Goal: Task Accomplishment & Management: Manage account settings

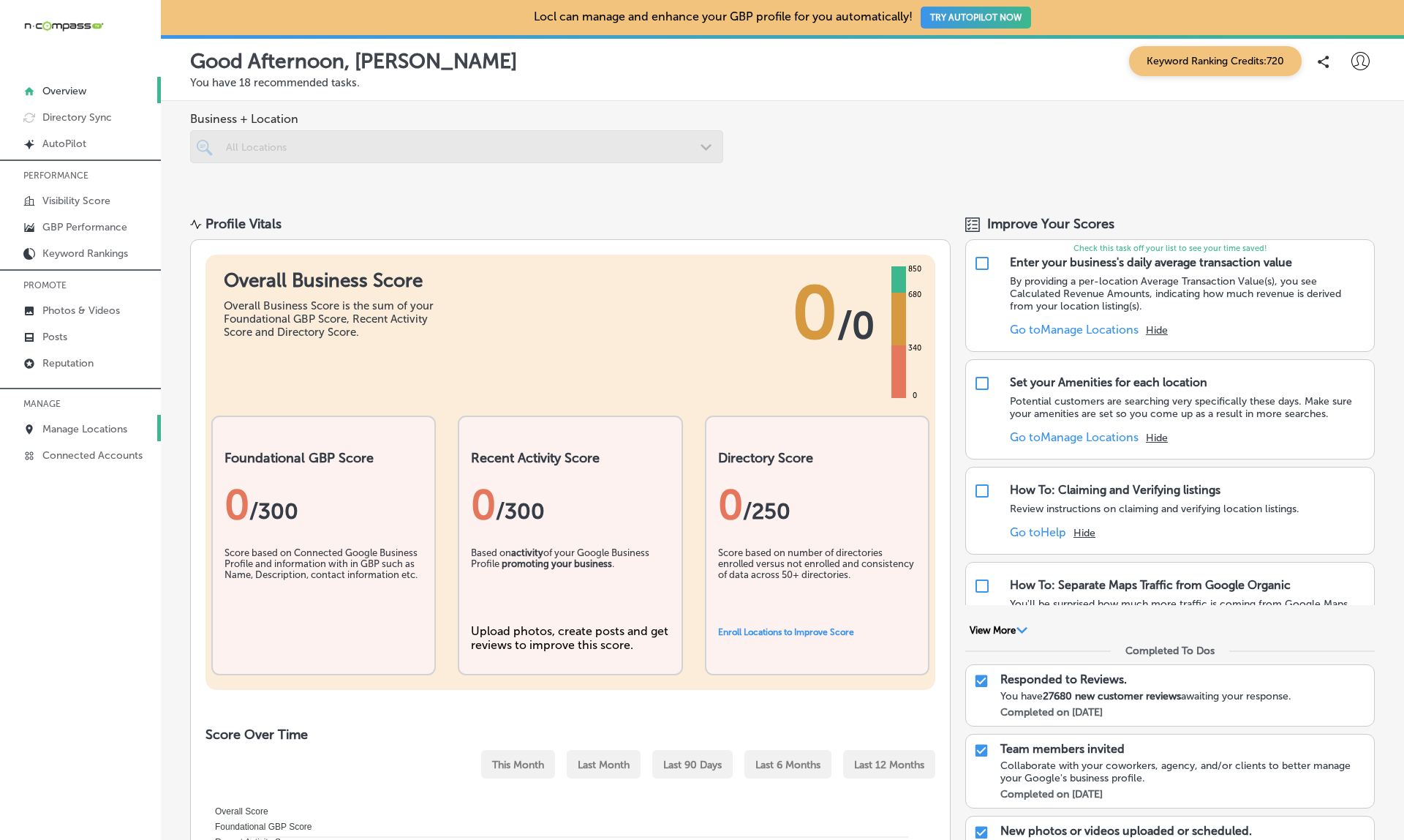
click at [92, 418] on link "Manage Locations" at bounding box center [80, 427] width 160 height 26
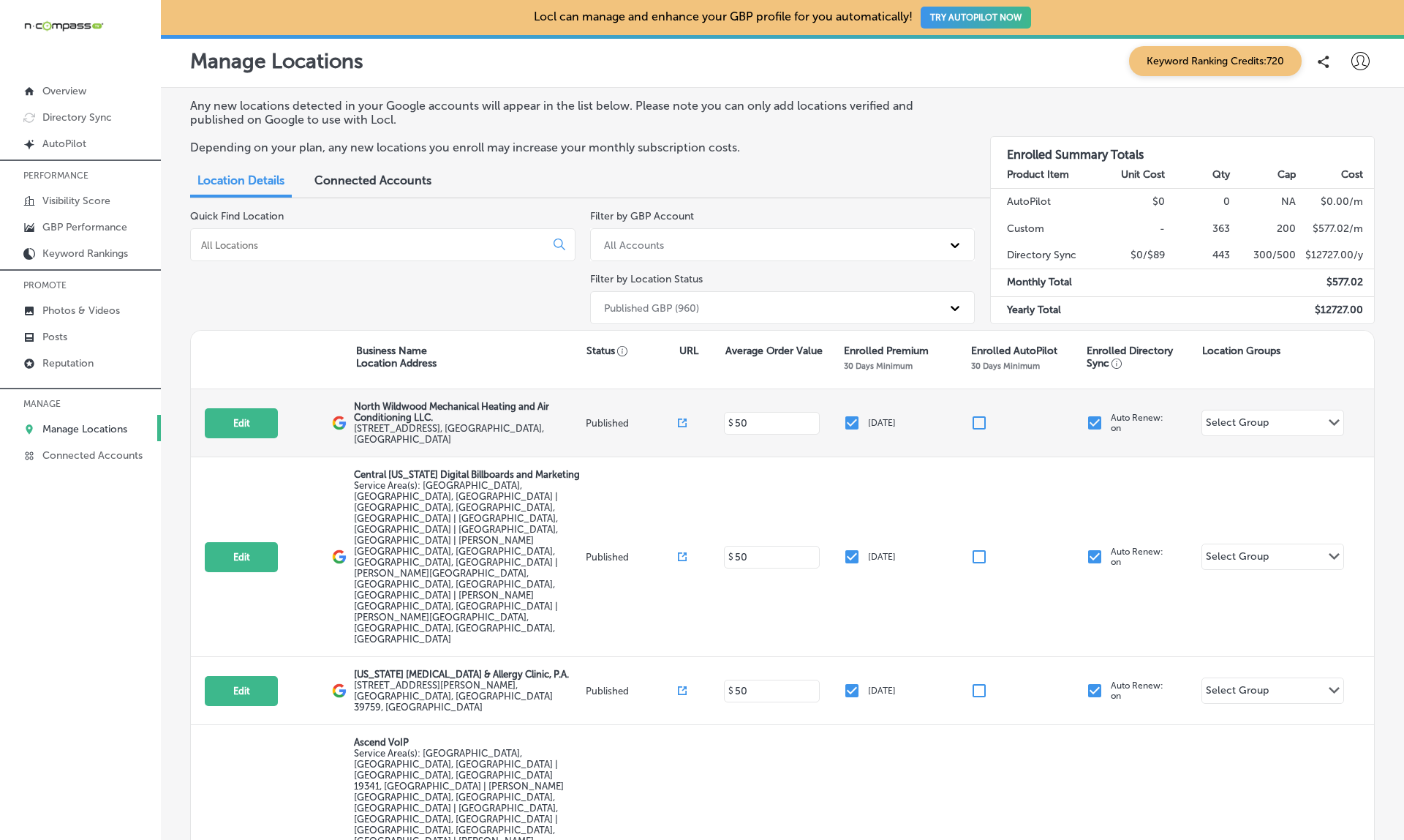
click at [853, 417] on input "checkbox" at bounding box center [852, 422] width 18 height 18
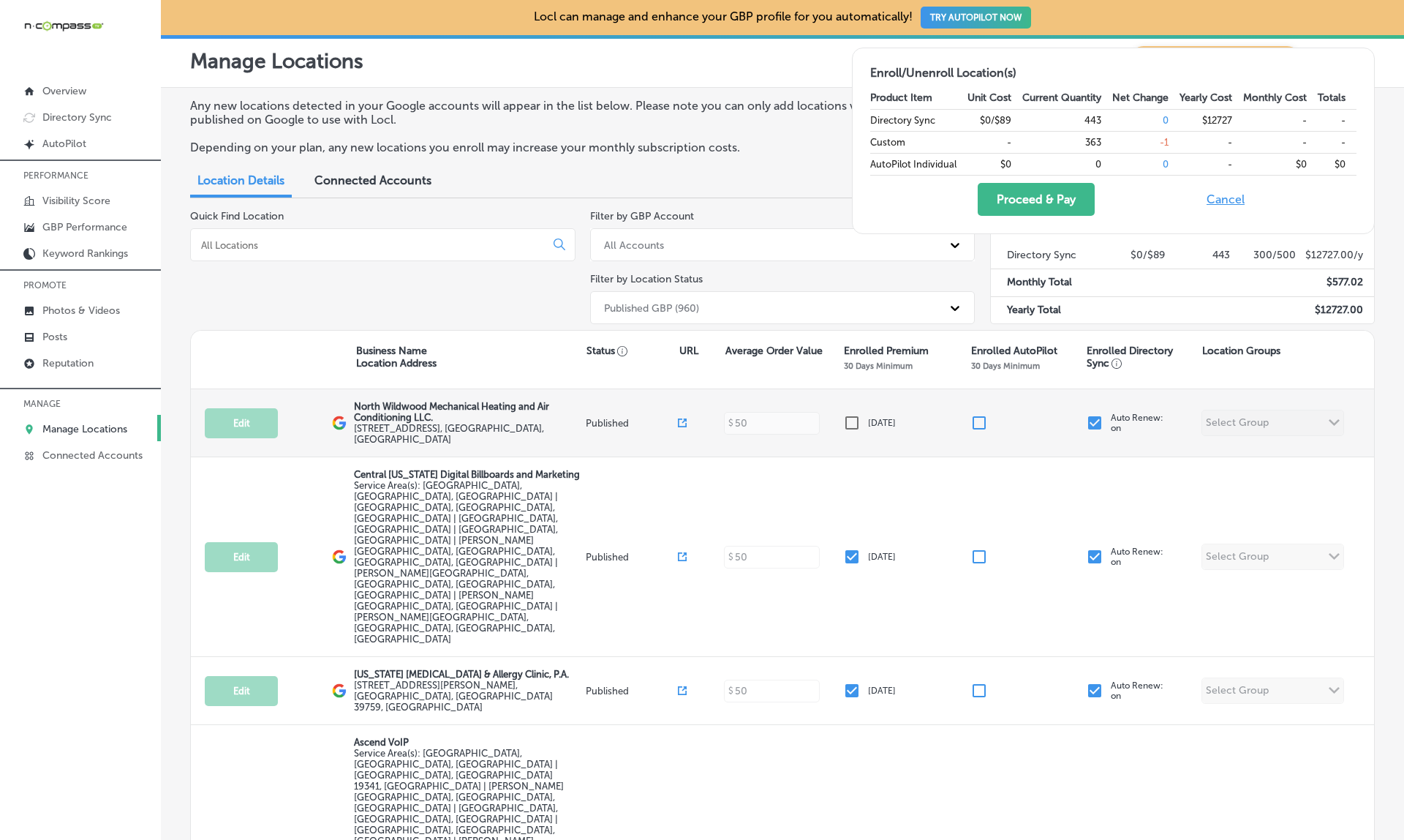
click at [856, 415] on input "checkbox" at bounding box center [852, 422] width 18 height 18
checkbox input "true"
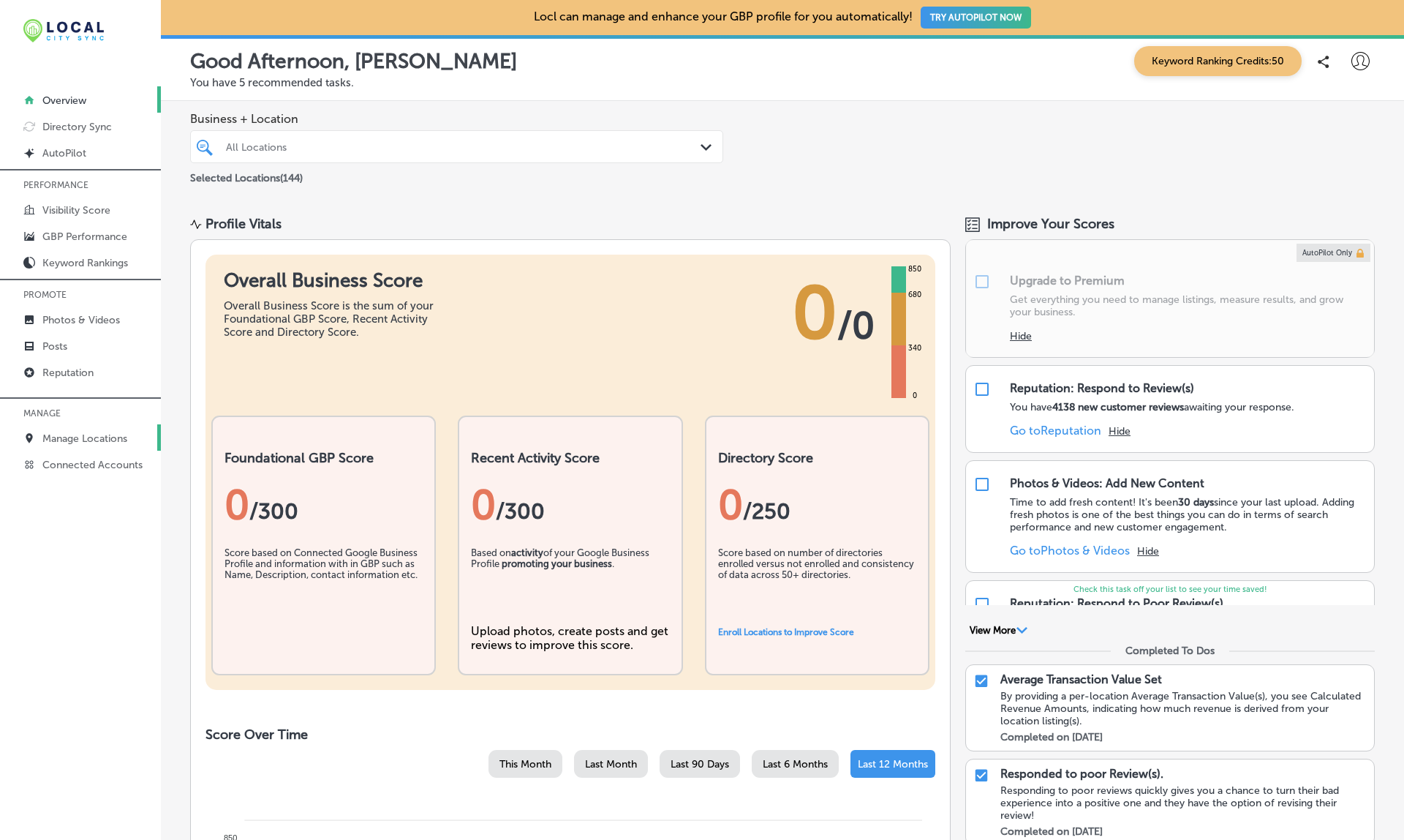
click at [92, 429] on link "Manage Locations" at bounding box center [80, 437] width 160 height 26
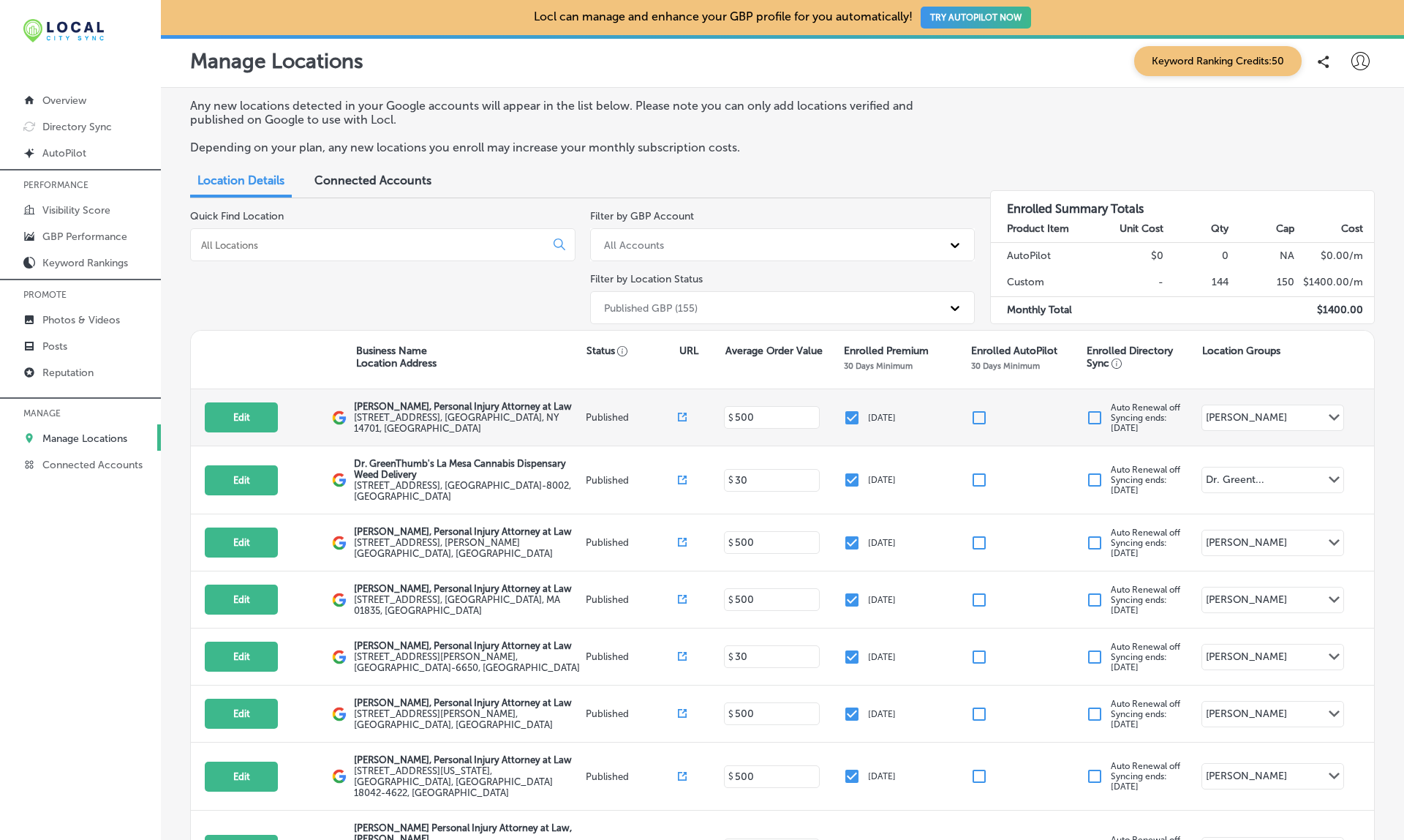
click at [849, 411] on input "checkbox" at bounding box center [852, 418] width 18 height 18
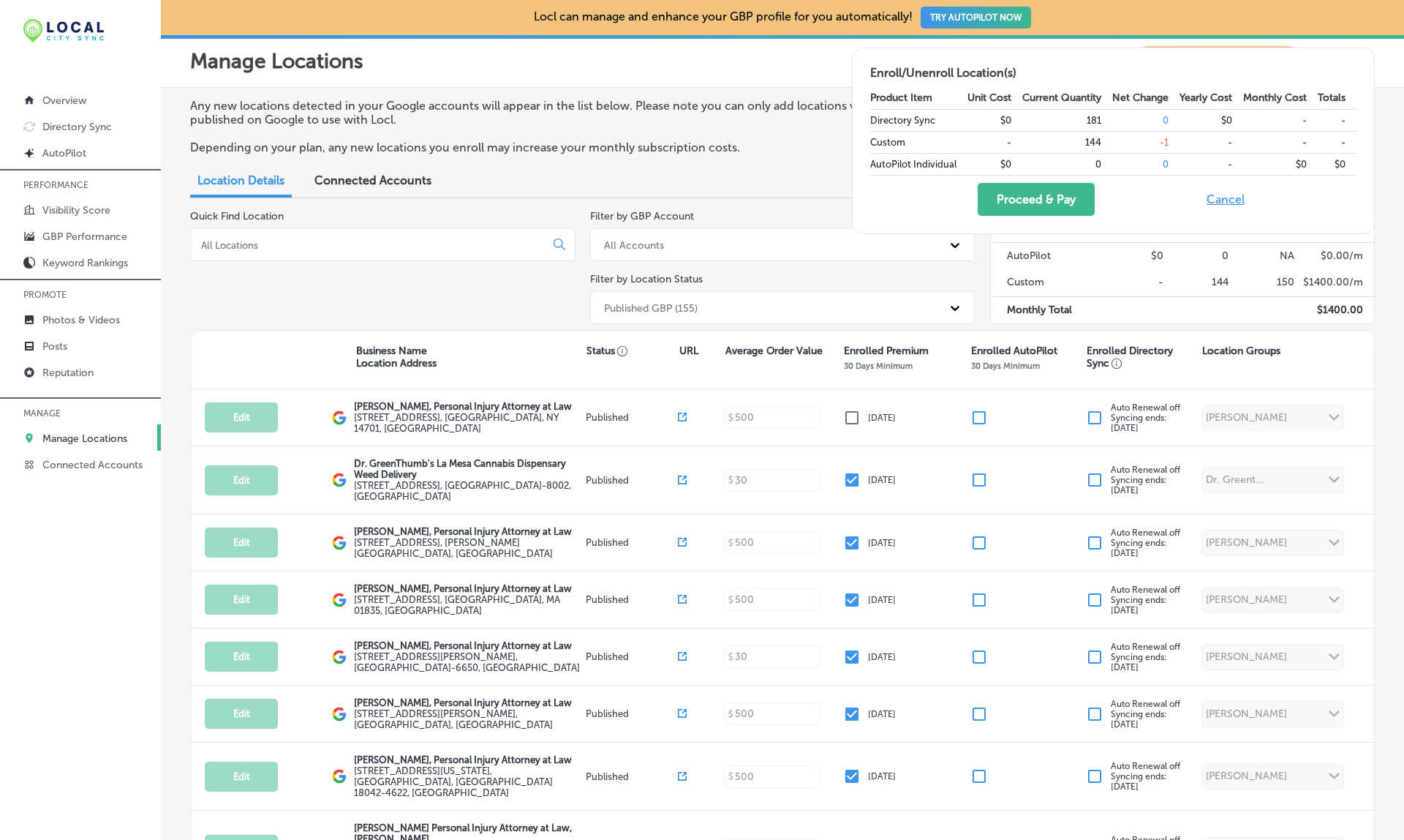
click at [1223, 202] on button "Cancel" at bounding box center [1226, 198] width 47 height 33
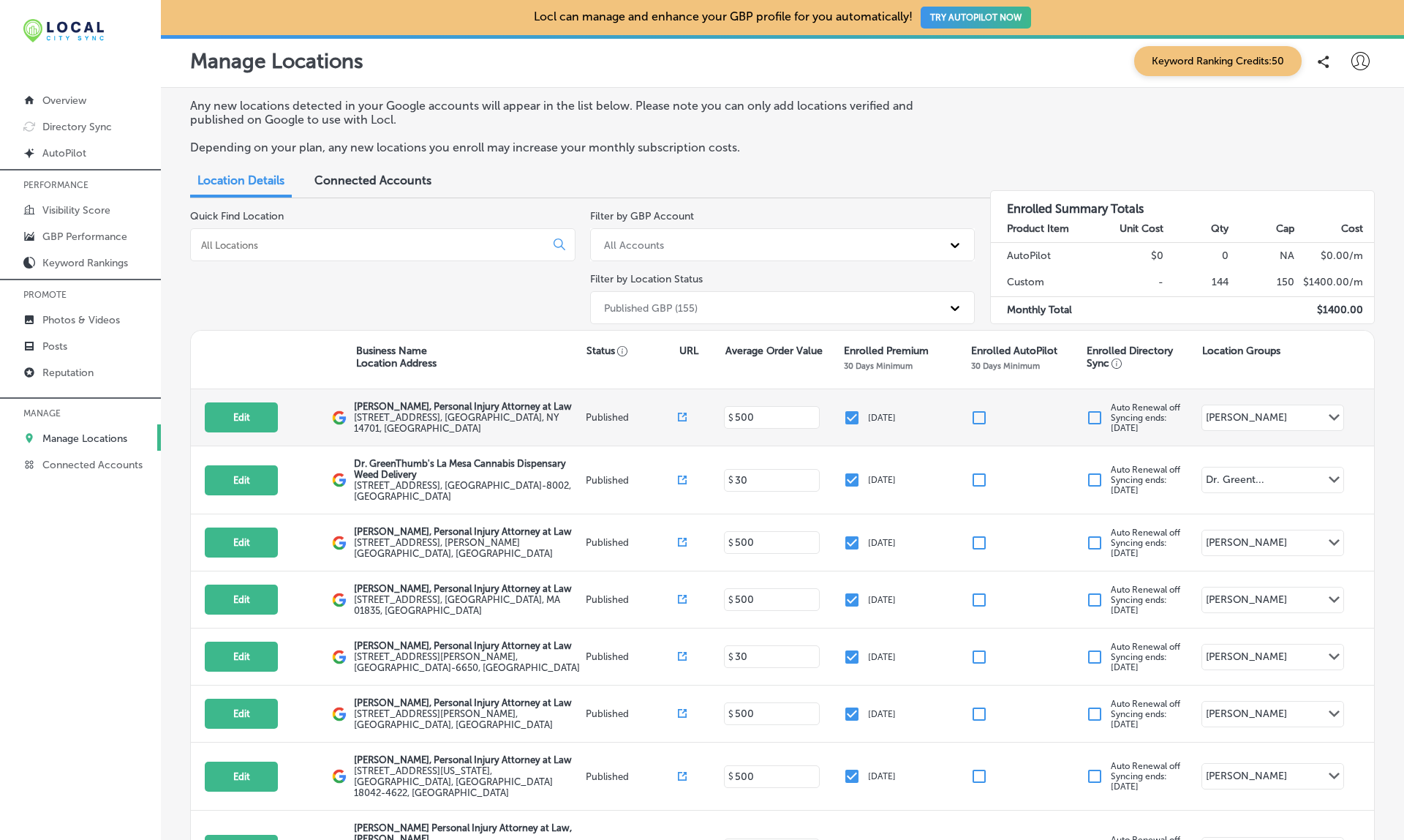
click at [845, 409] on input "checkbox" at bounding box center [852, 418] width 18 height 18
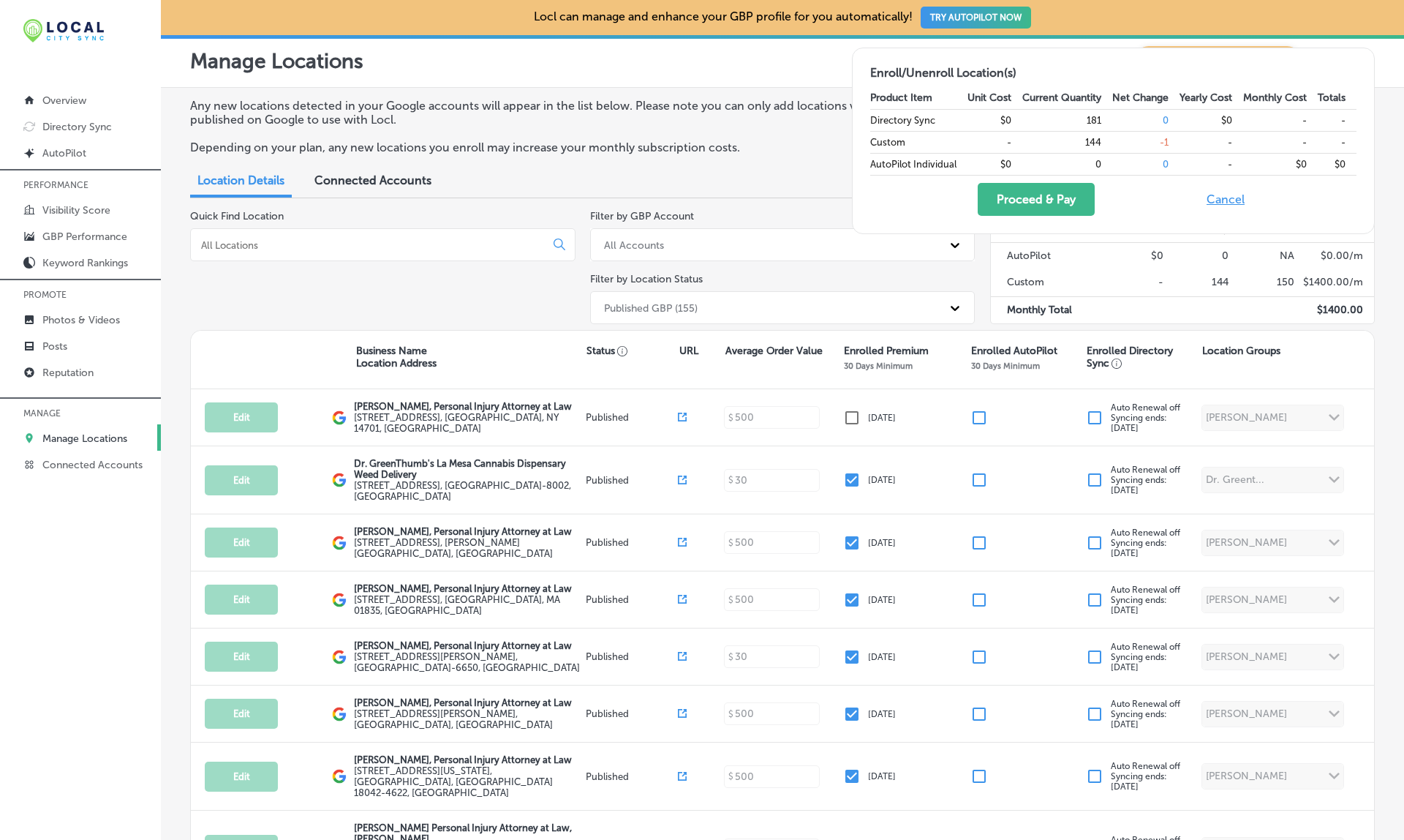
click at [1217, 191] on button "Cancel" at bounding box center [1226, 198] width 47 height 33
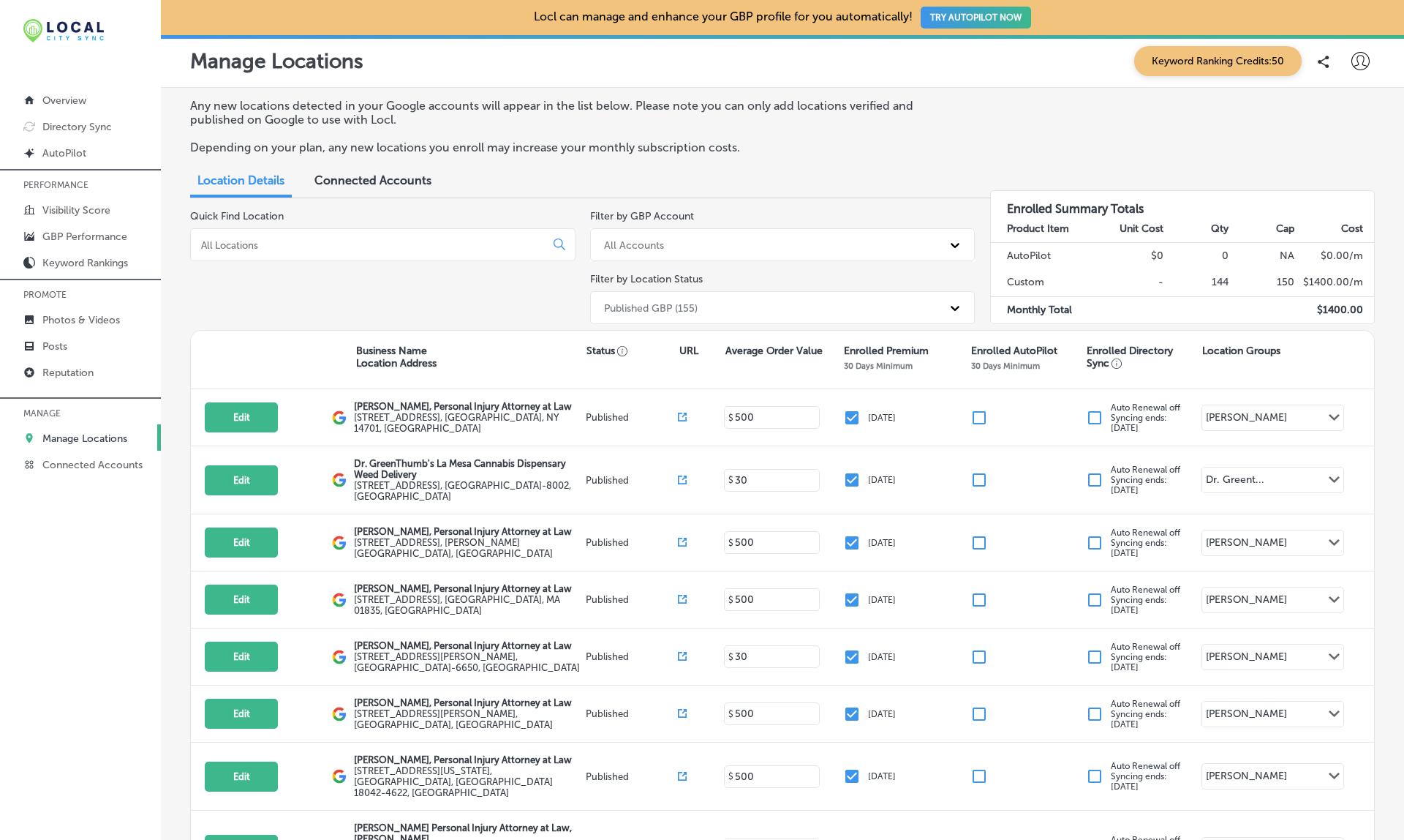
checkbox input "true"
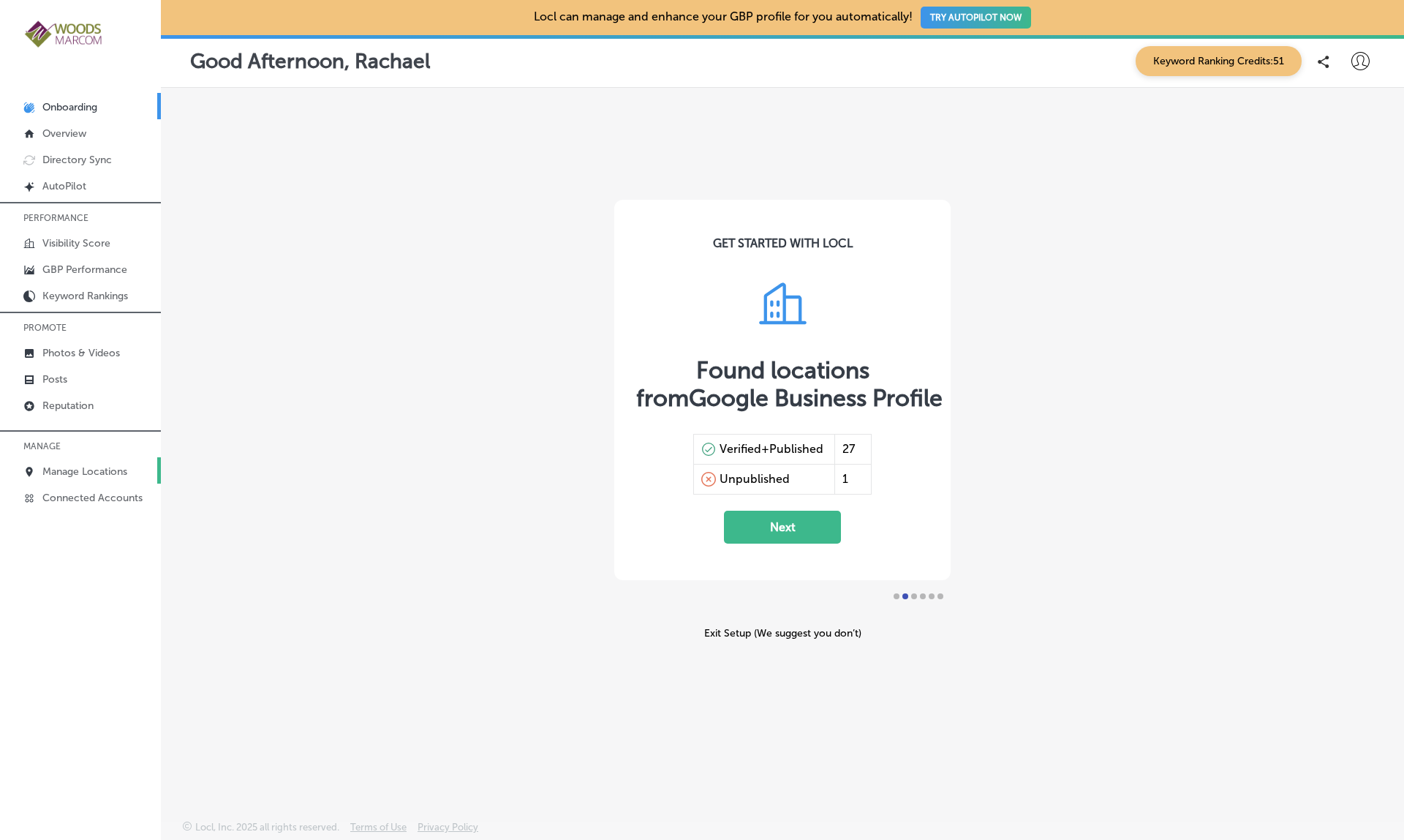
click at [75, 468] on p "Manage Locations" at bounding box center [85, 471] width 85 height 12
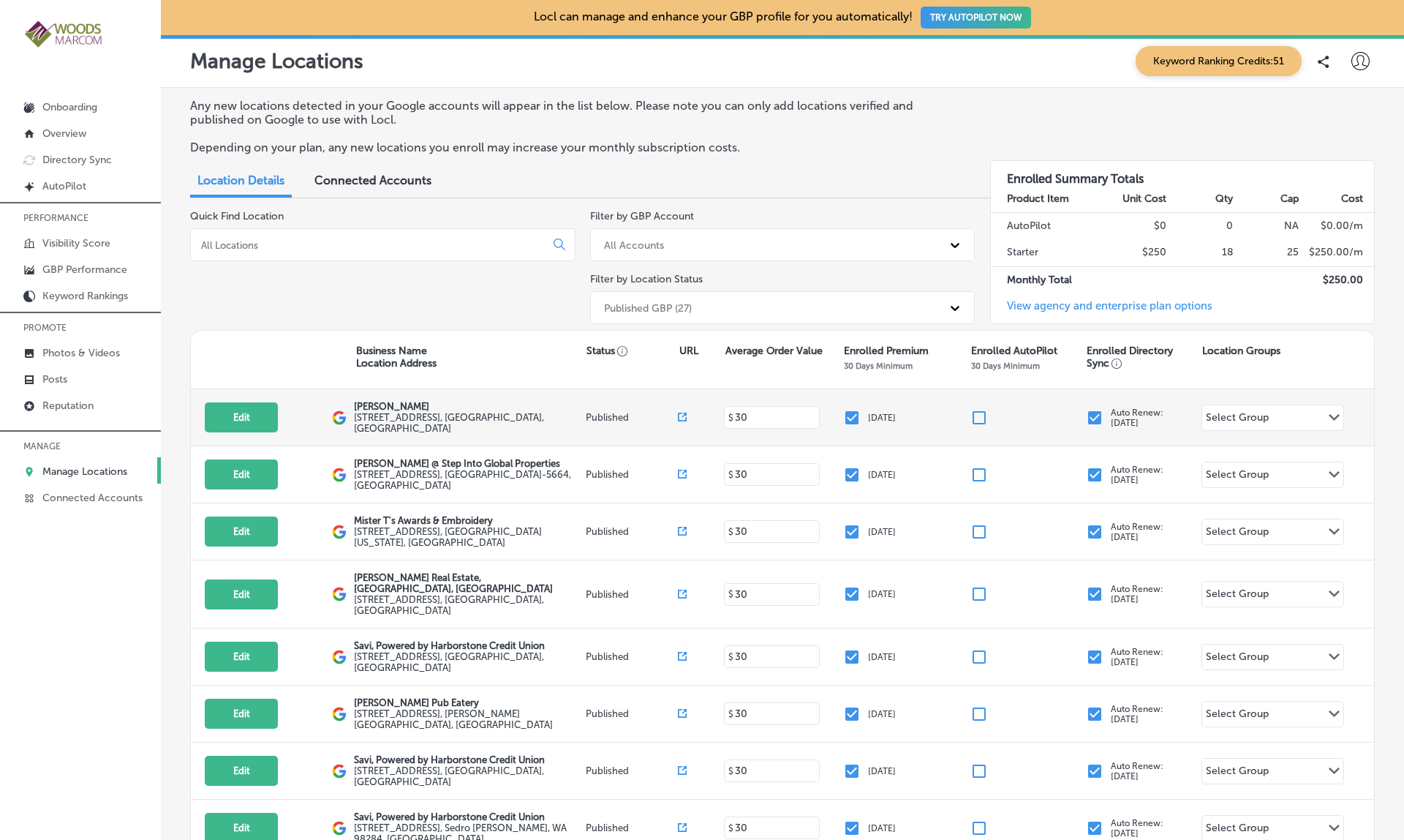
click at [856, 409] on input "checkbox" at bounding box center [852, 418] width 18 height 18
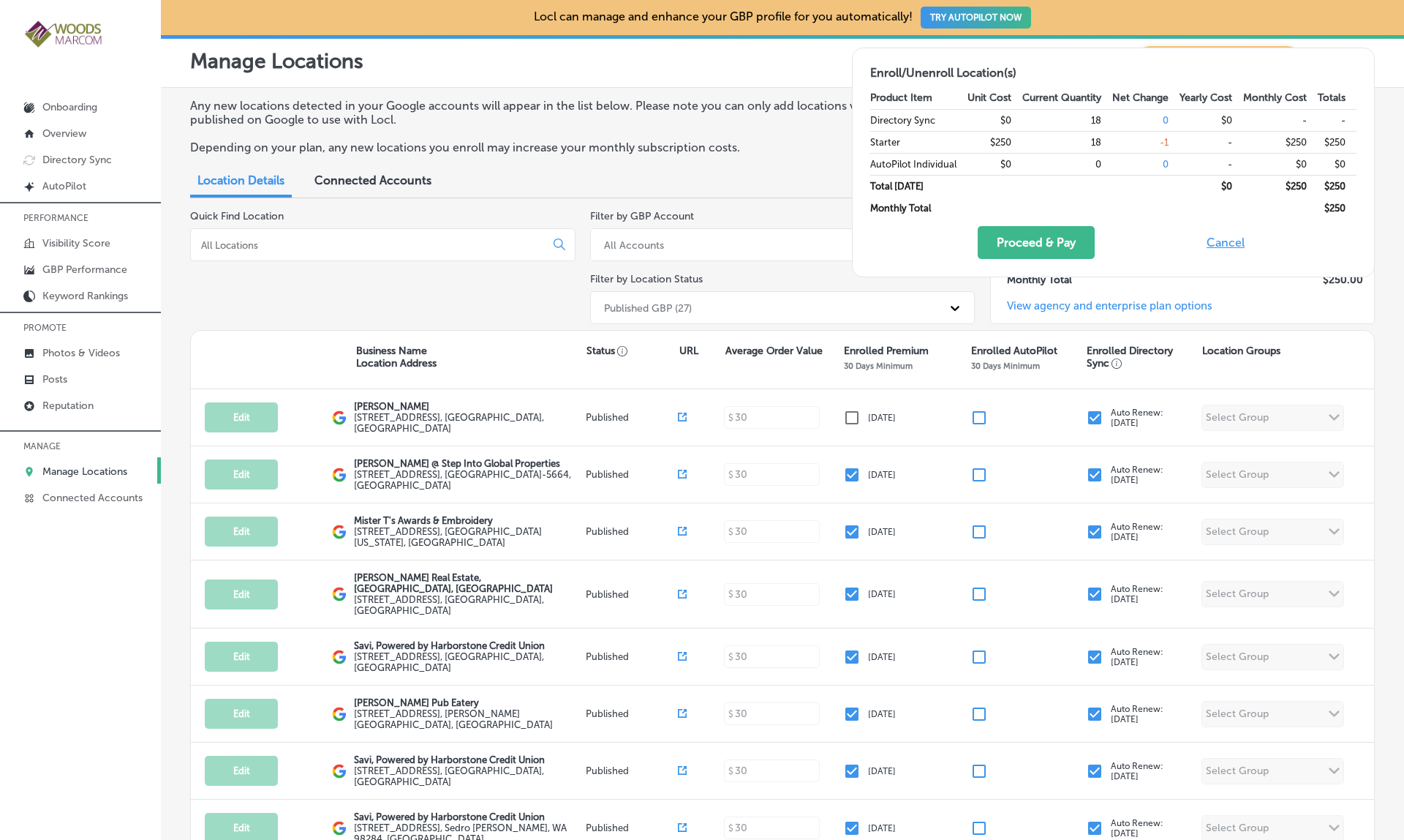
click at [1226, 243] on button "Cancel" at bounding box center [1226, 242] width 47 height 33
checkbox input "true"
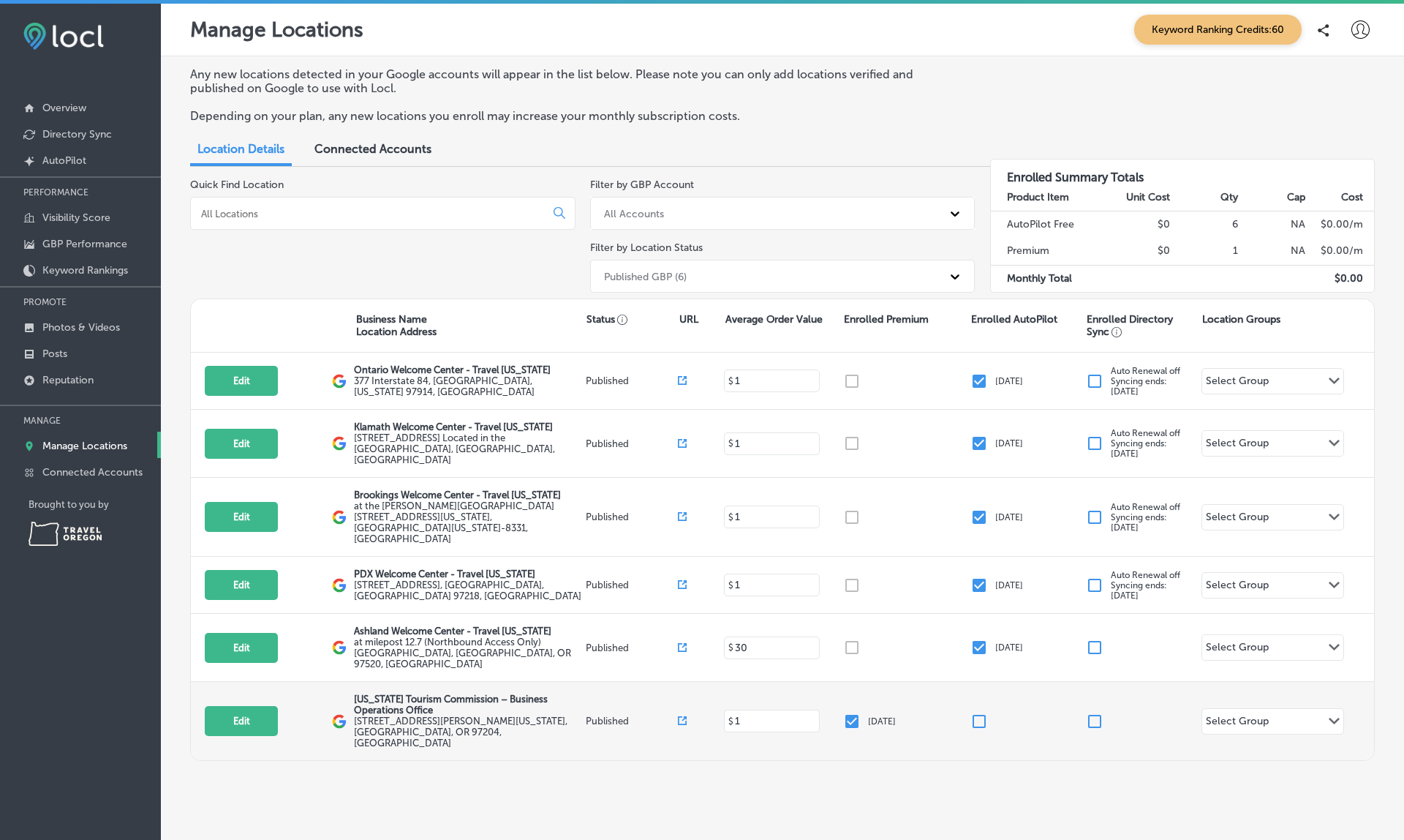
click at [852, 712] on input "checkbox" at bounding box center [852, 721] width 18 height 18
checkbox input "false"
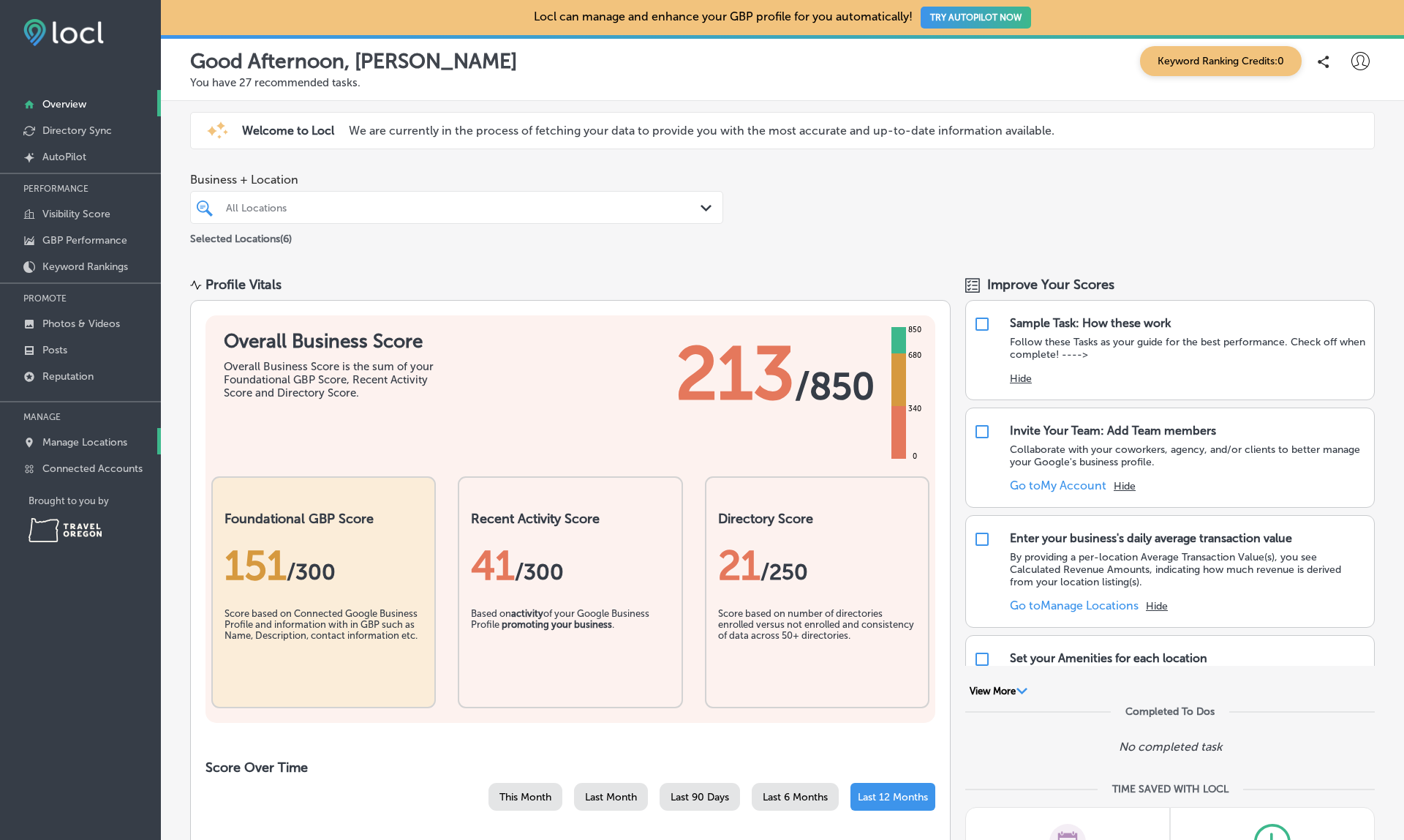
click at [110, 434] on link "Manage Locations" at bounding box center [80, 440] width 160 height 26
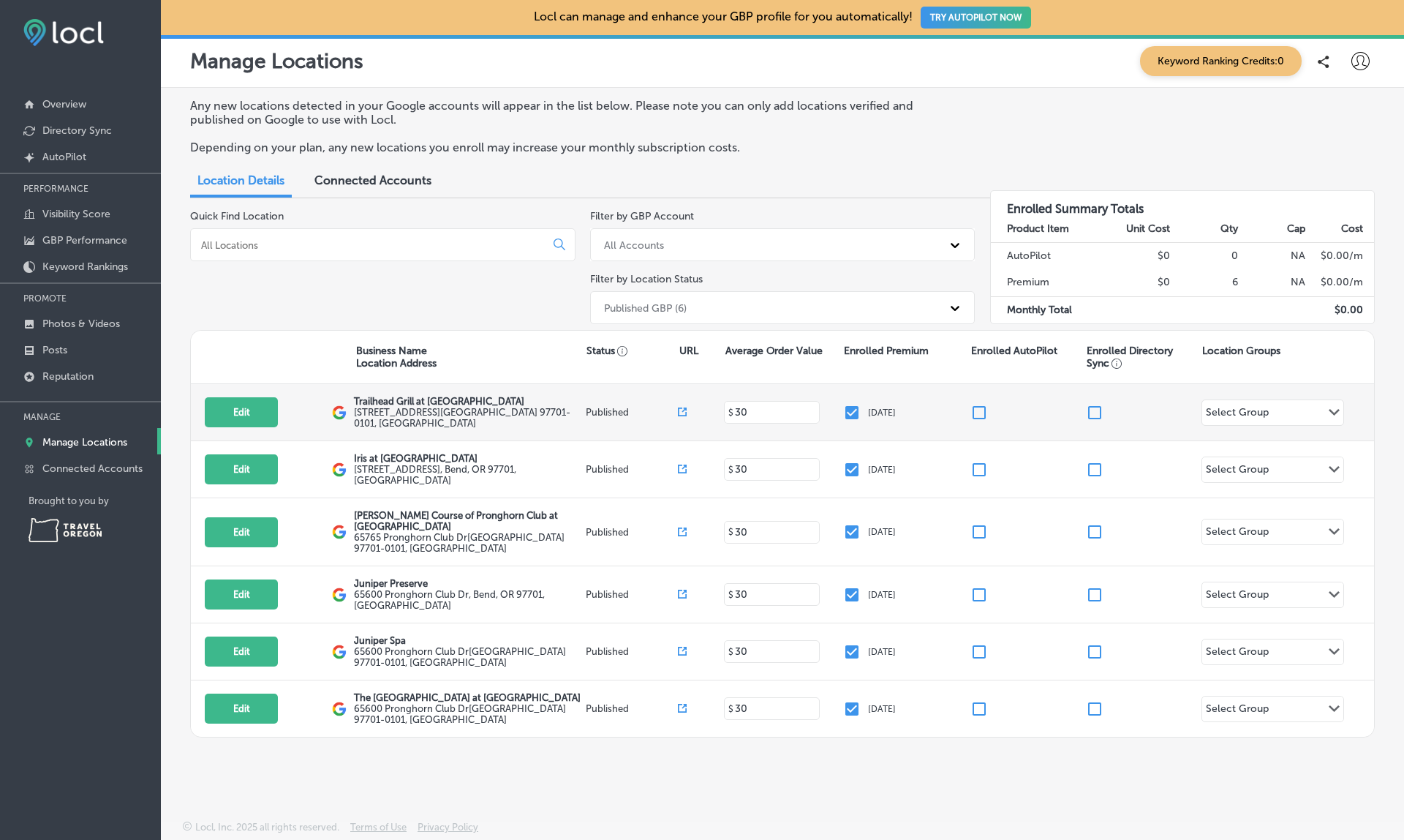
click at [858, 409] on input "checkbox" at bounding box center [852, 413] width 18 height 18
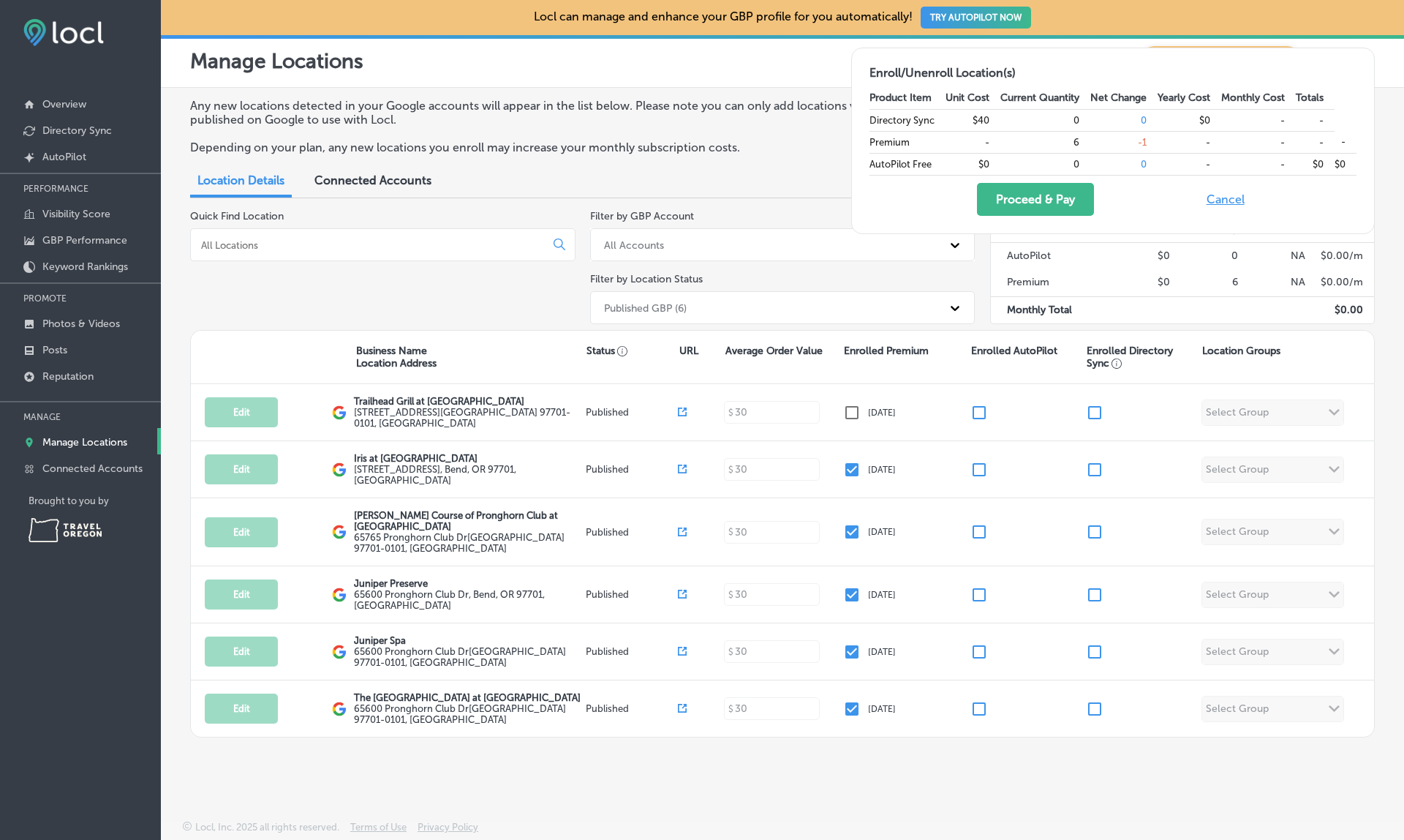
click at [1376, 110] on div "Any new locations detected in your Google accounts will appear in the list belo…" at bounding box center [782, 420] width 1244 height 664
click at [1232, 187] on button "Cancel" at bounding box center [1226, 198] width 47 height 33
checkbox input "true"
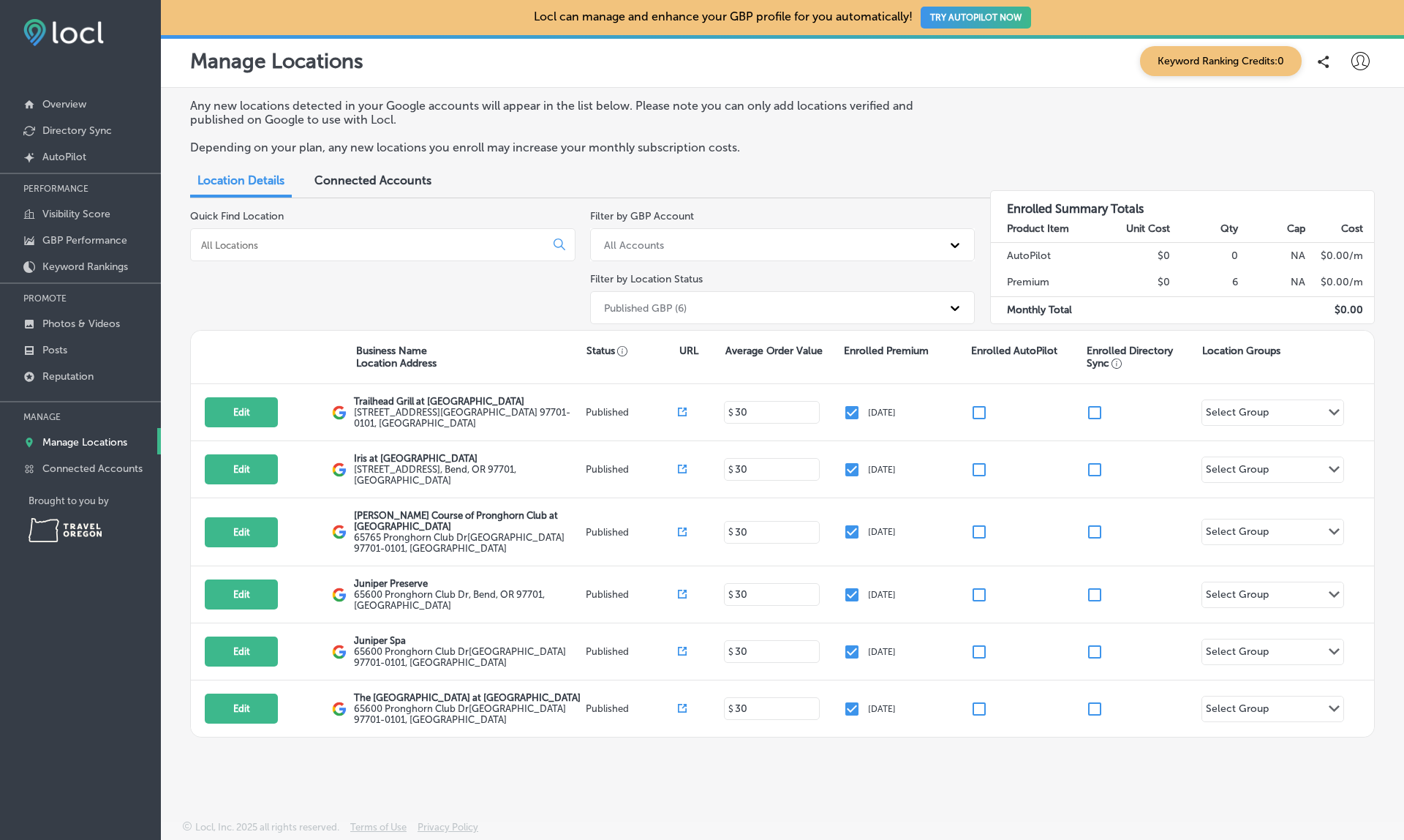
click at [1368, 62] on icon at bounding box center [1360, 61] width 18 height 18
click at [1314, 112] on p "My Account" at bounding box center [1340, 115] width 66 height 18
select select "US"
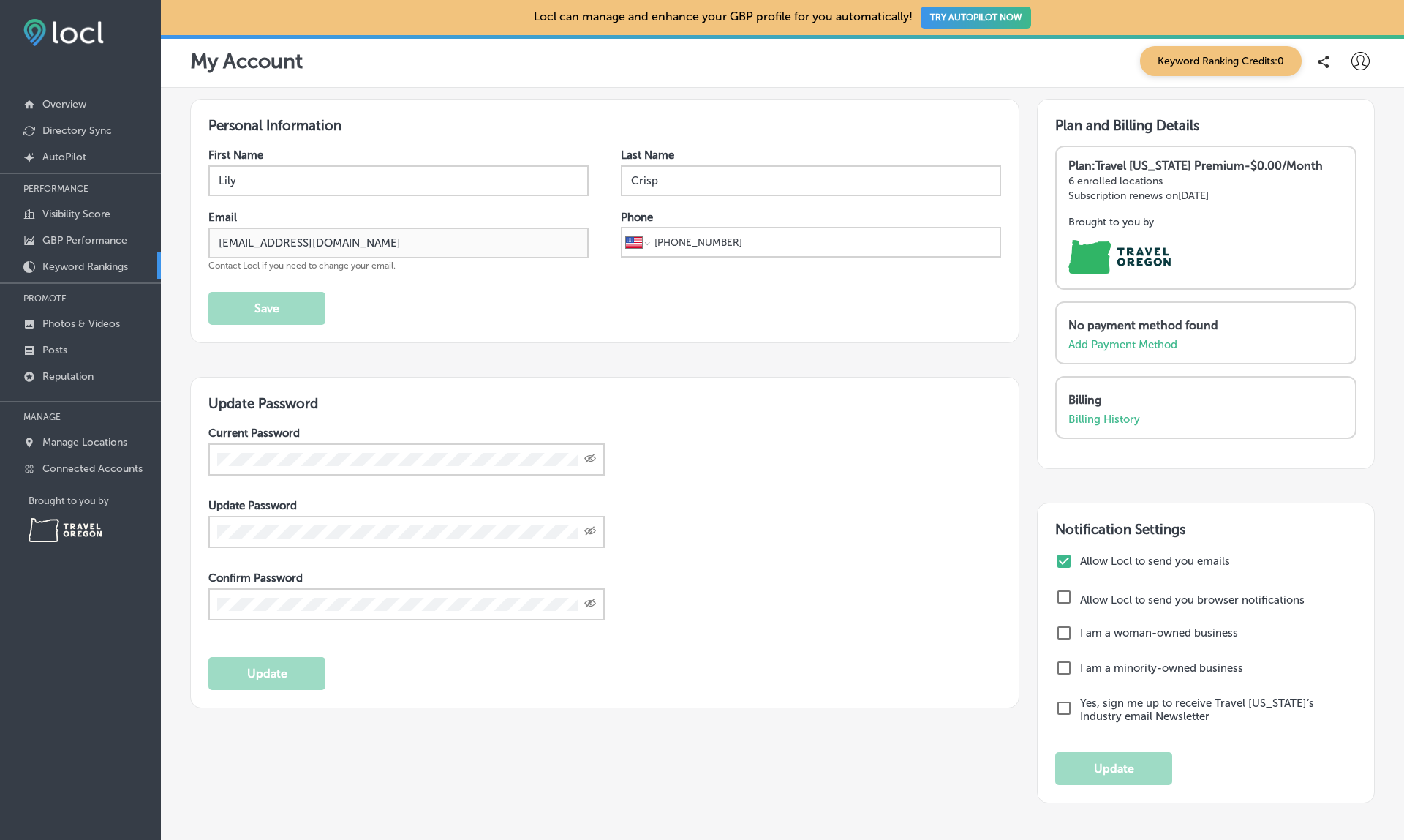
click at [86, 450] on link "Manage Locations" at bounding box center [80, 440] width 160 height 26
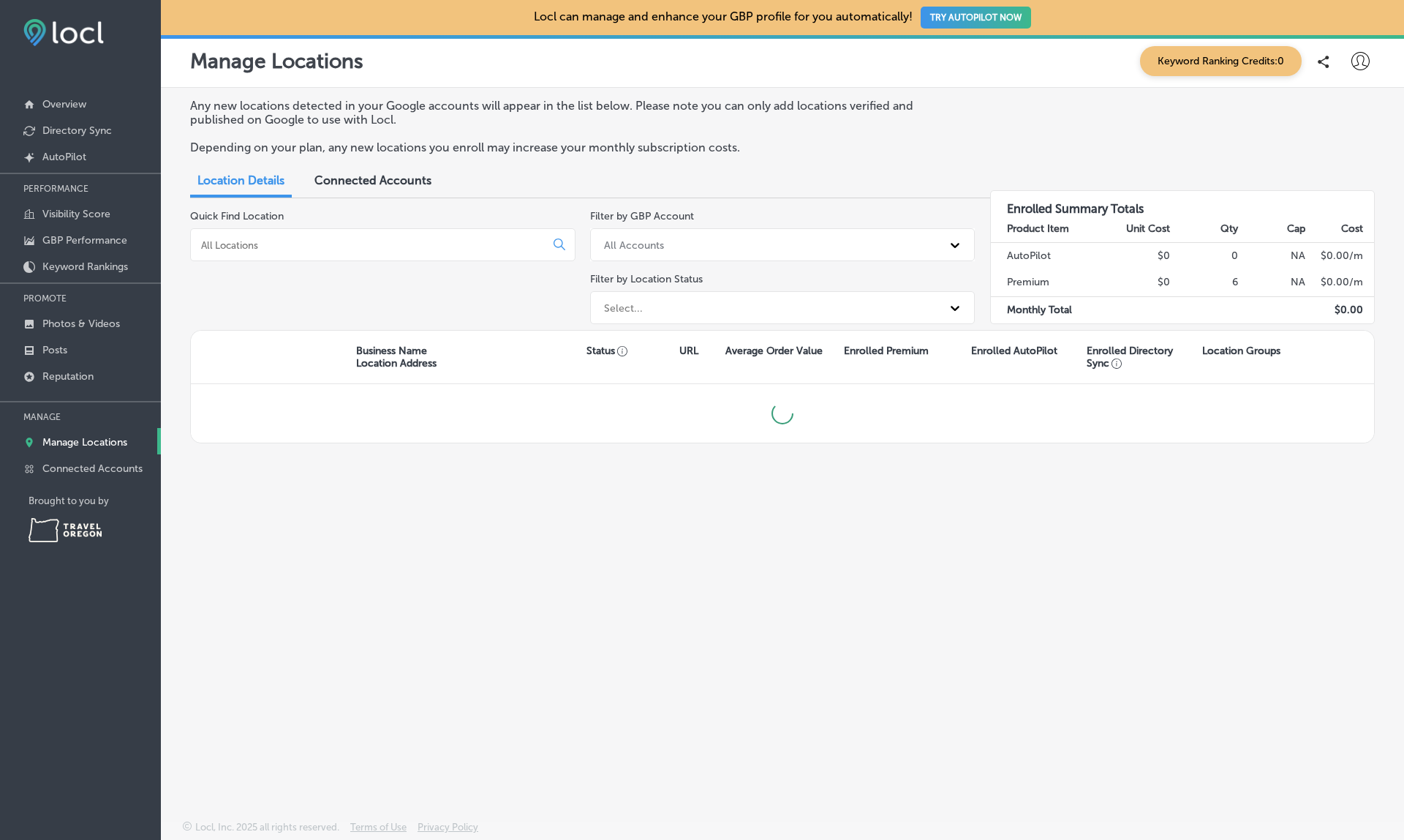
click at [86, 450] on link "Manage Locations" at bounding box center [80, 440] width 160 height 26
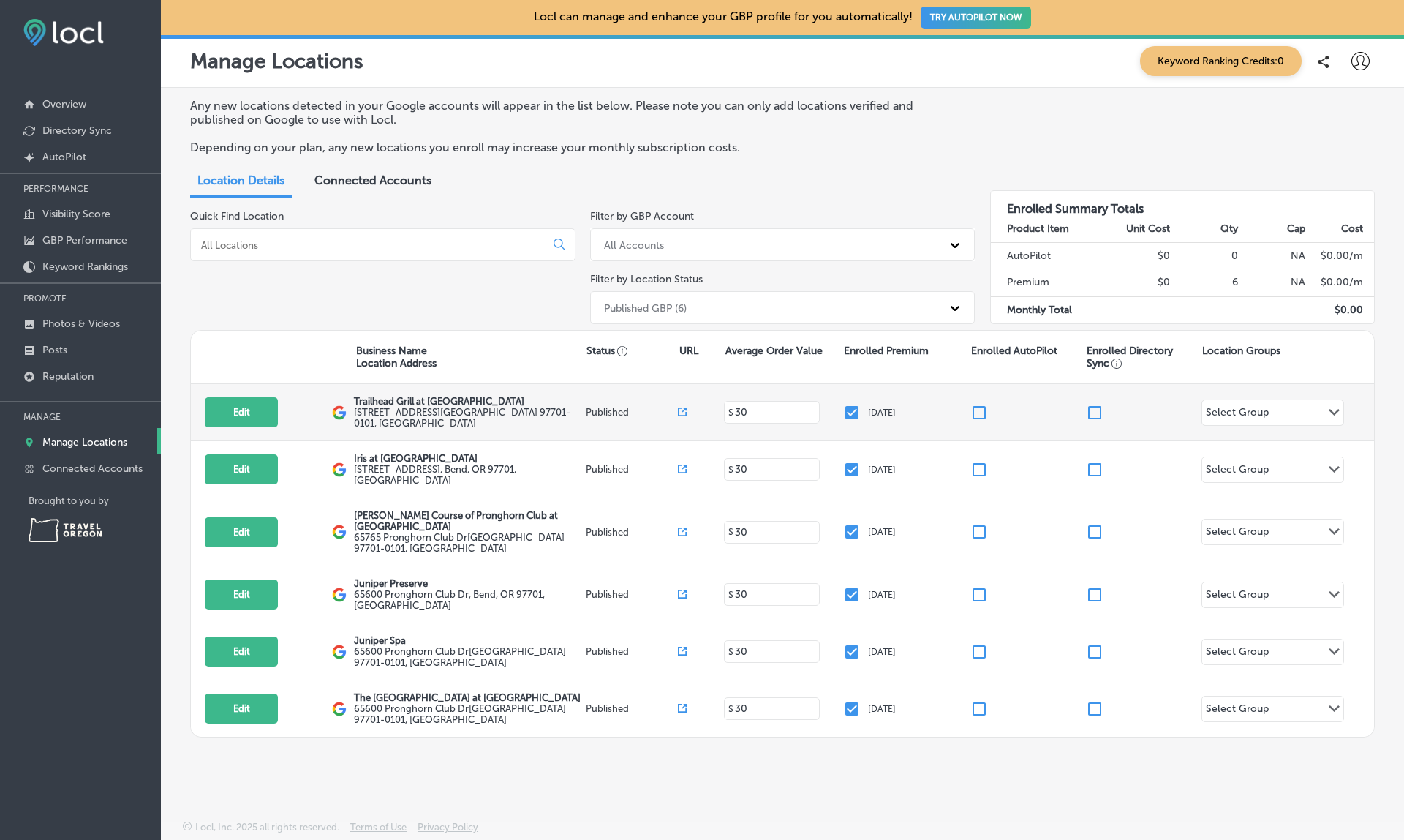
click at [851, 413] on input "checkbox" at bounding box center [852, 413] width 18 height 18
checkbox input "false"
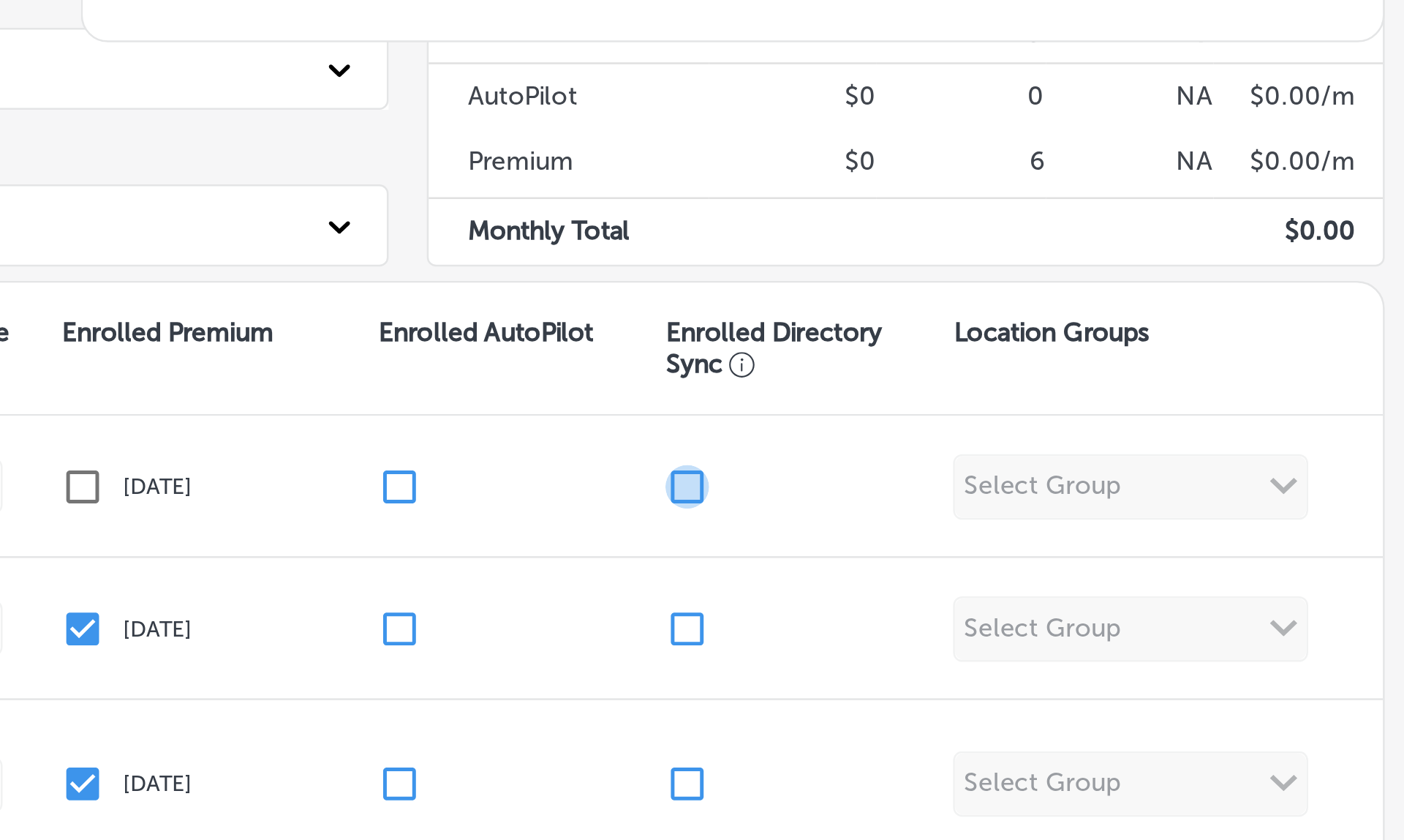
click at [1086, 404] on input "checkbox" at bounding box center [1095, 413] width 18 height 18
checkbox input "true"
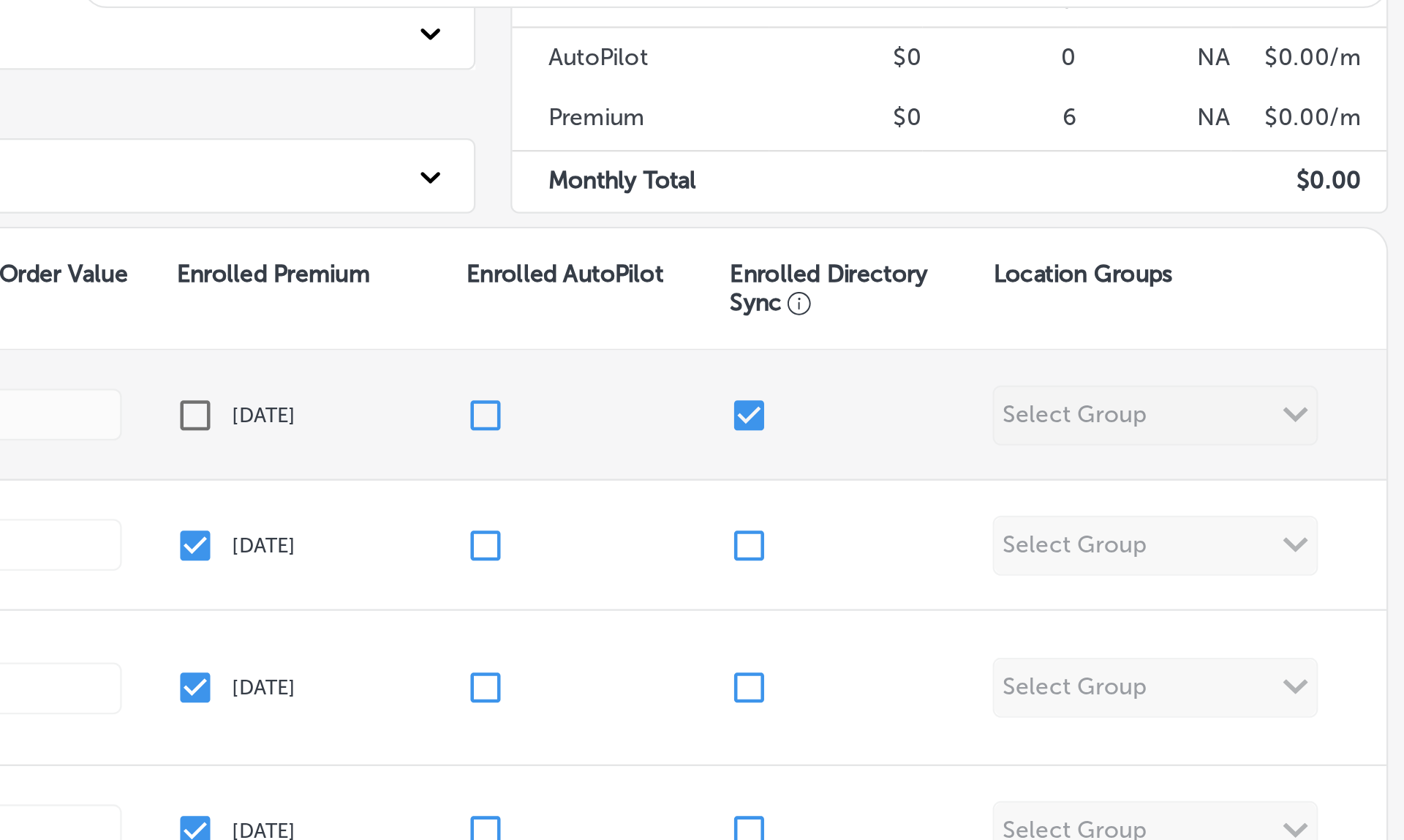
click at [843, 404] on input "checkbox" at bounding box center [852, 413] width 18 height 18
checkbox input "true"
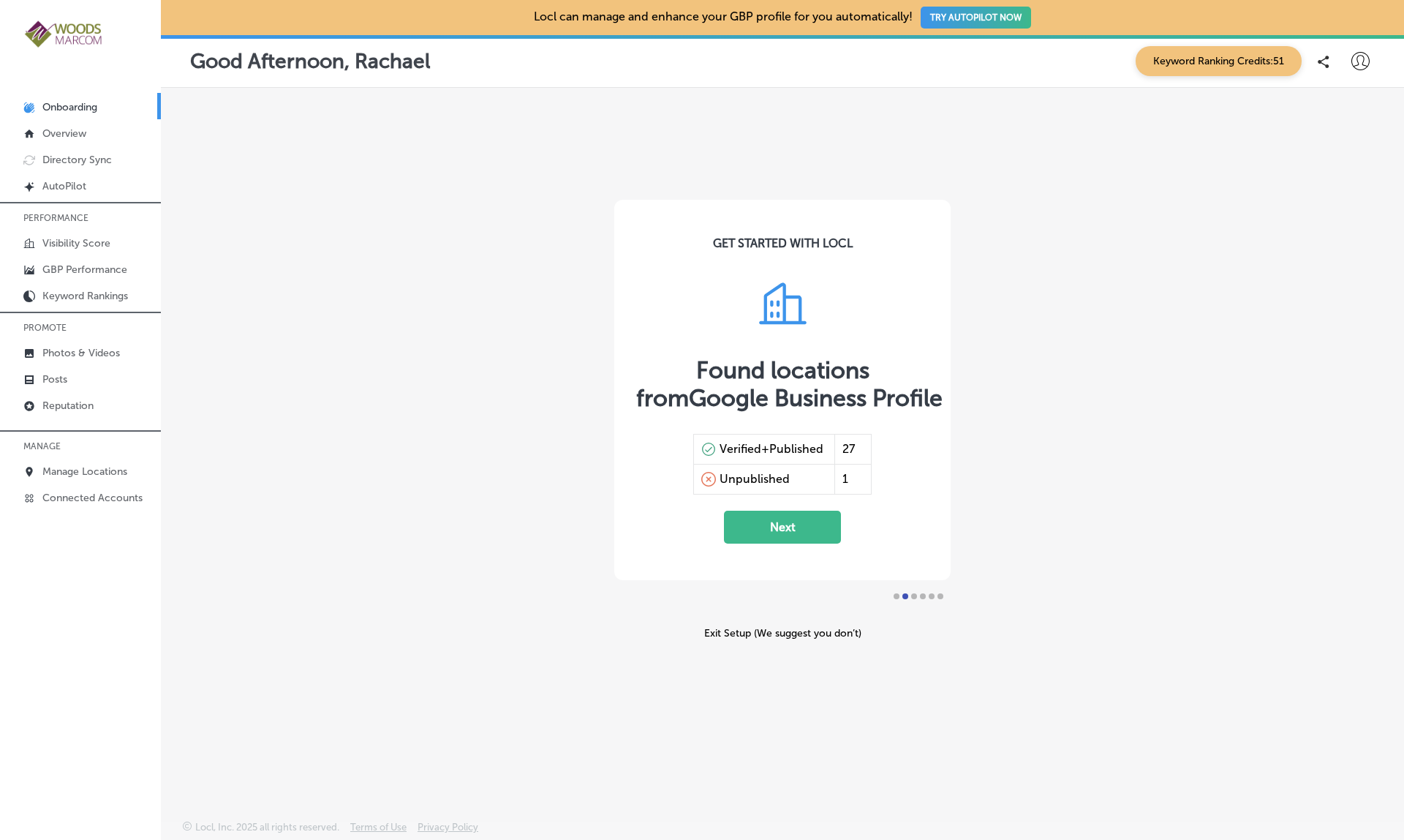
click at [1355, 61] on icon at bounding box center [1360, 61] width 18 height 18
click at [1360, 64] on icon at bounding box center [1360, 61] width 18 height 18
click at [1314, 112] on p "My Account" at bounding box center [1340, 115] width 66 height 18
select select "US"
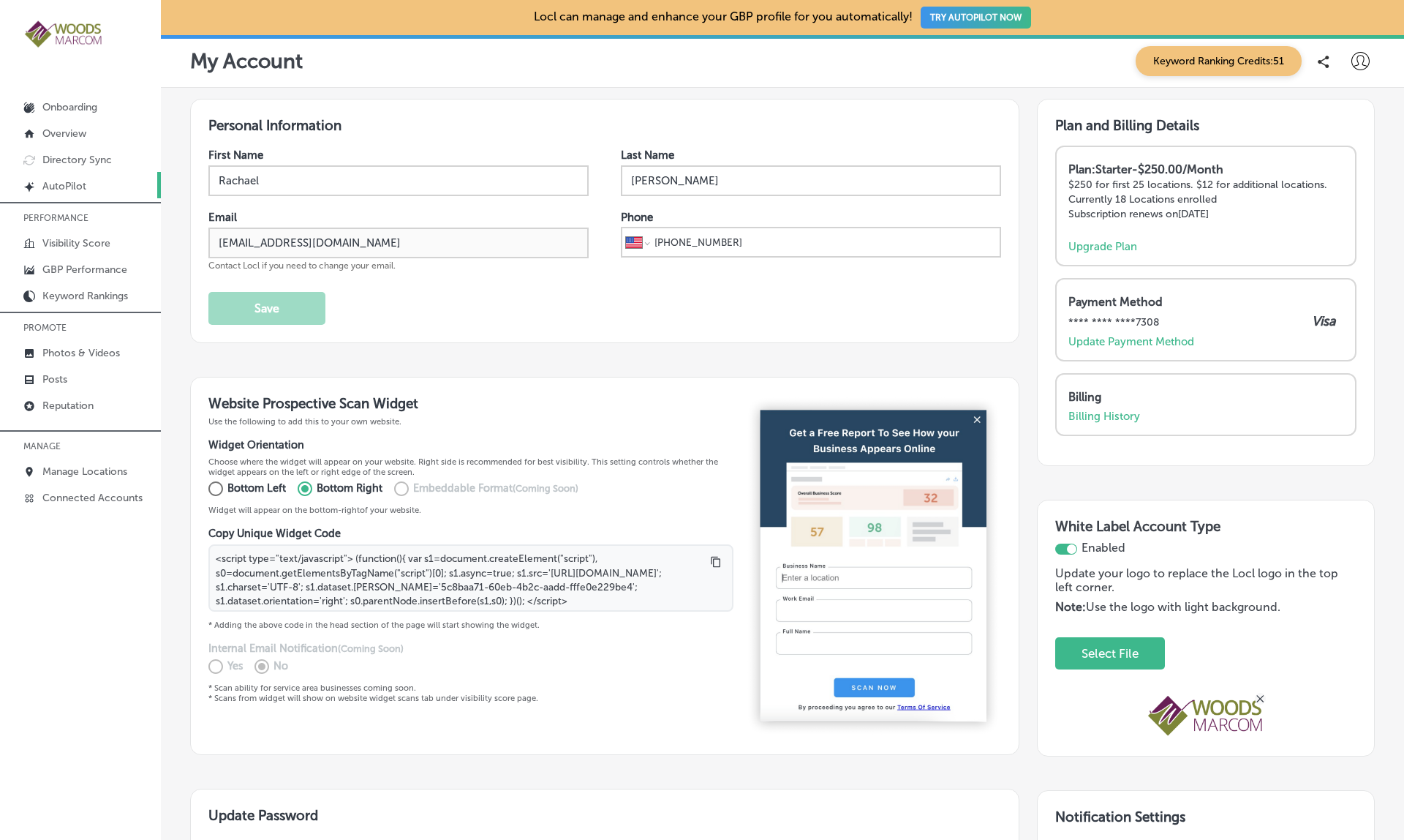
click at [108, 477] on p "Manage Locations" at bounding box center [85, 471] width 85 height 12
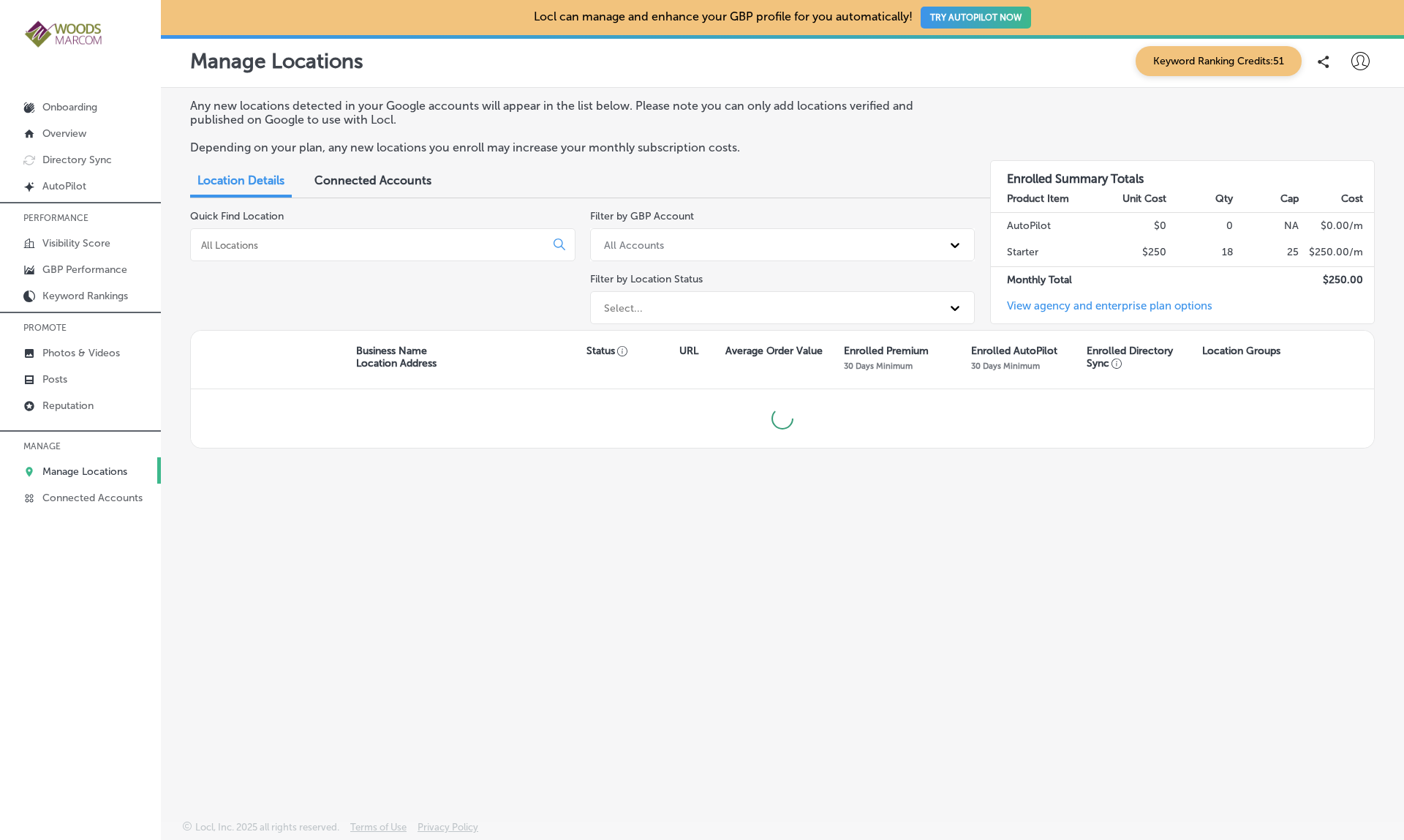
click at [108, 477] on p "Manage Locations" at bounding box center [85, 471] width 85 height 12
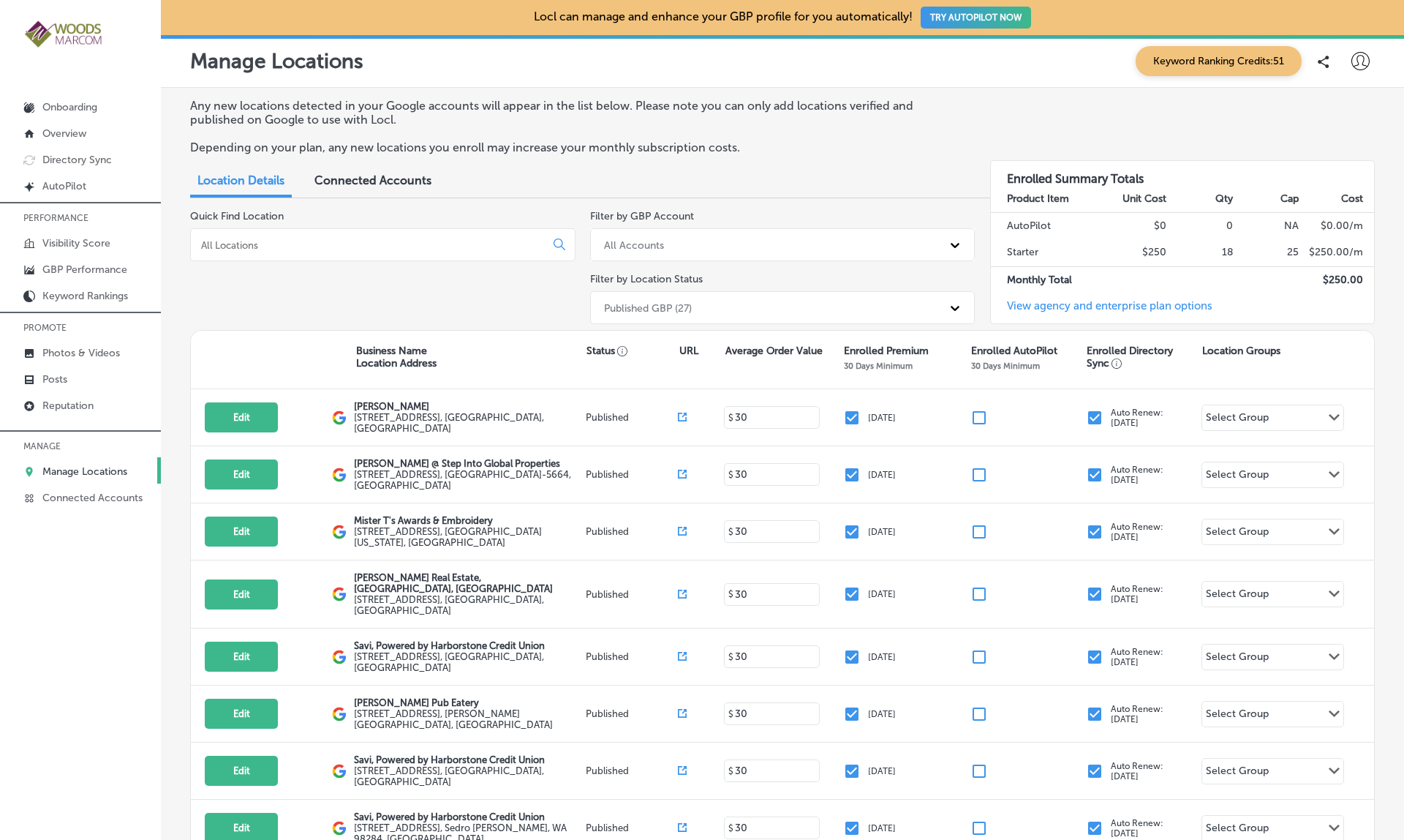
scroll to position [-1, 0]
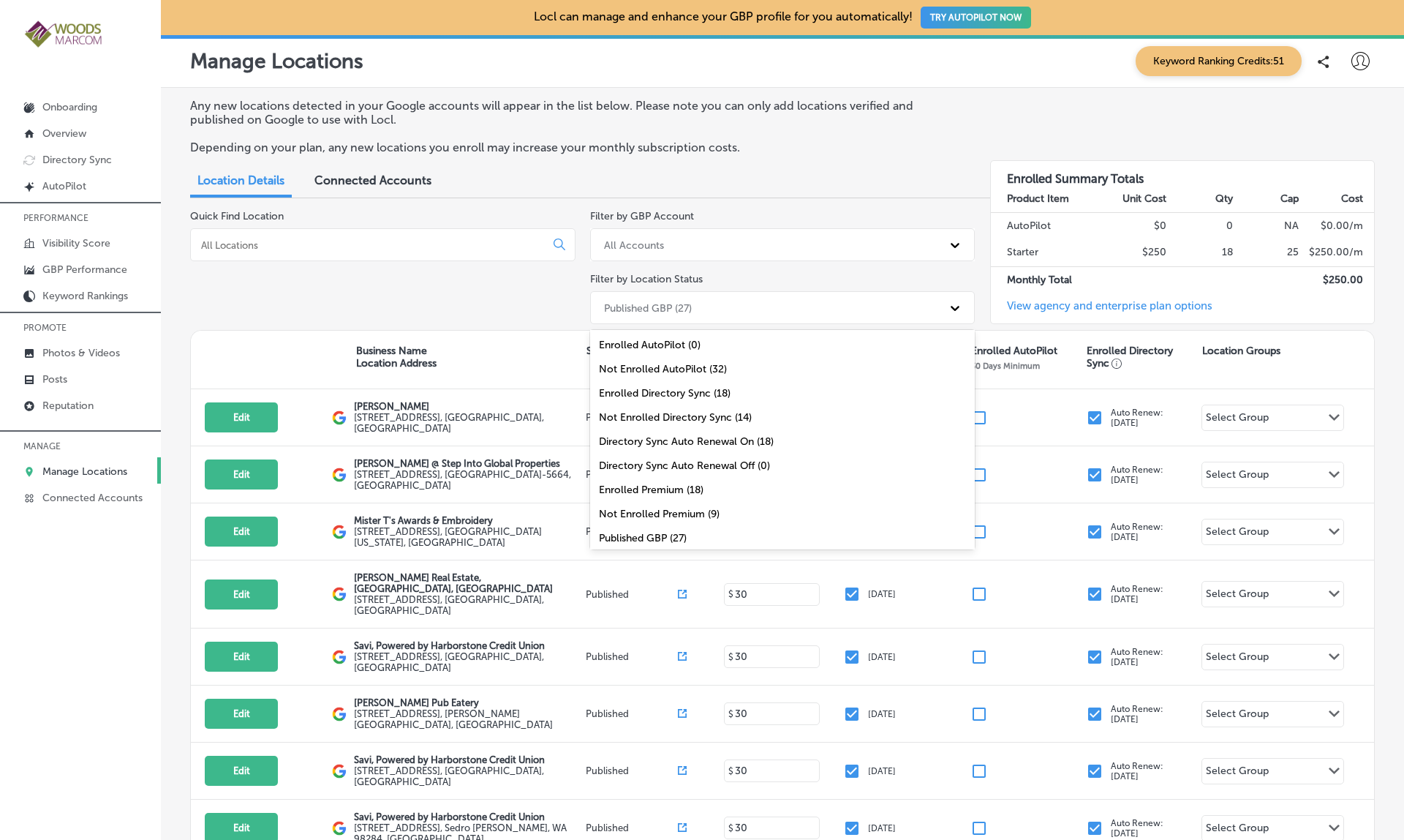
click at [760, 298] on div "Published GBP (27)" at bounding box center [769, 308] width 346 height 24
click at [638, 529] on div "All Locations (32)" at bounding box center [782, 534] width 386 height 24
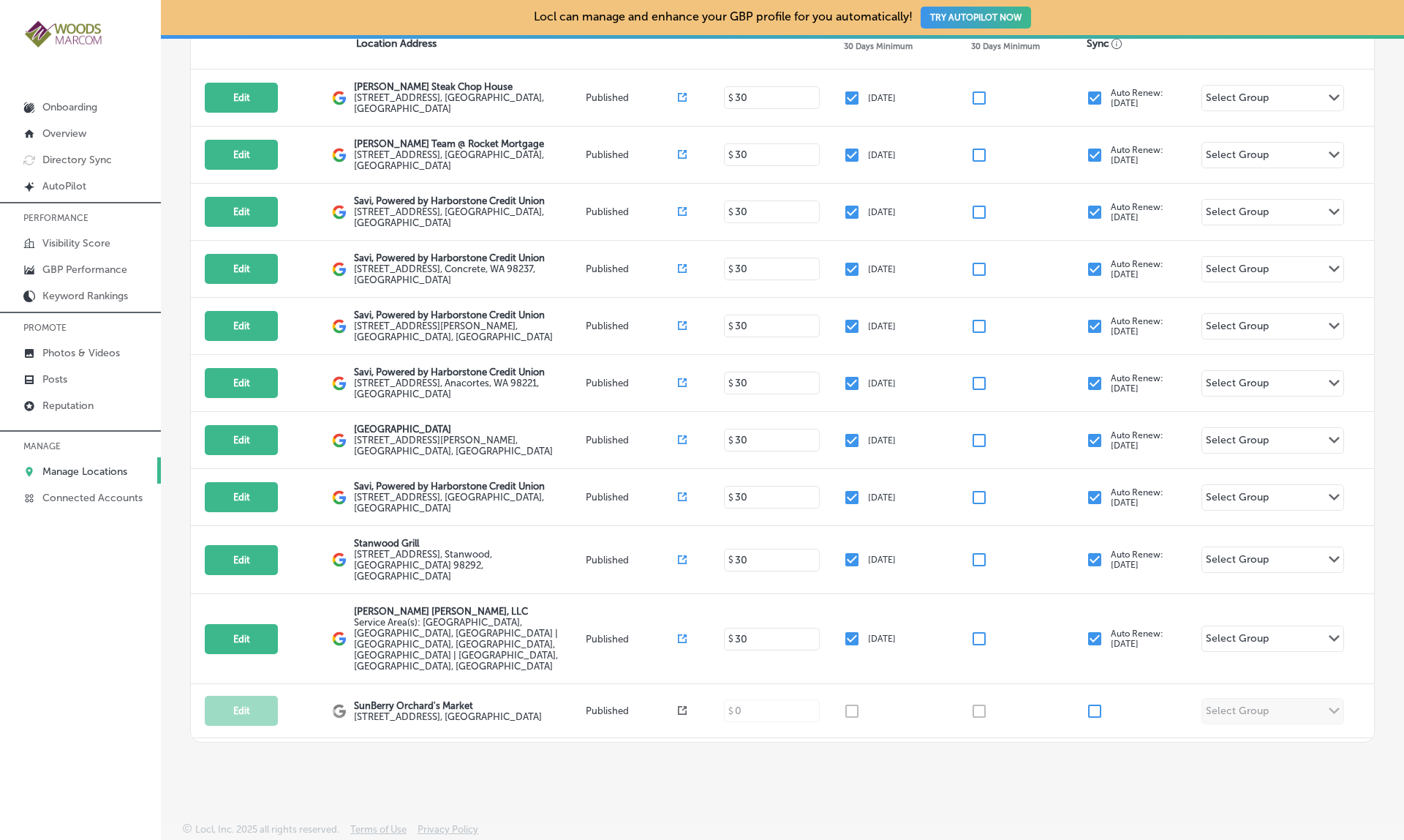
scroll to position [318, 0]
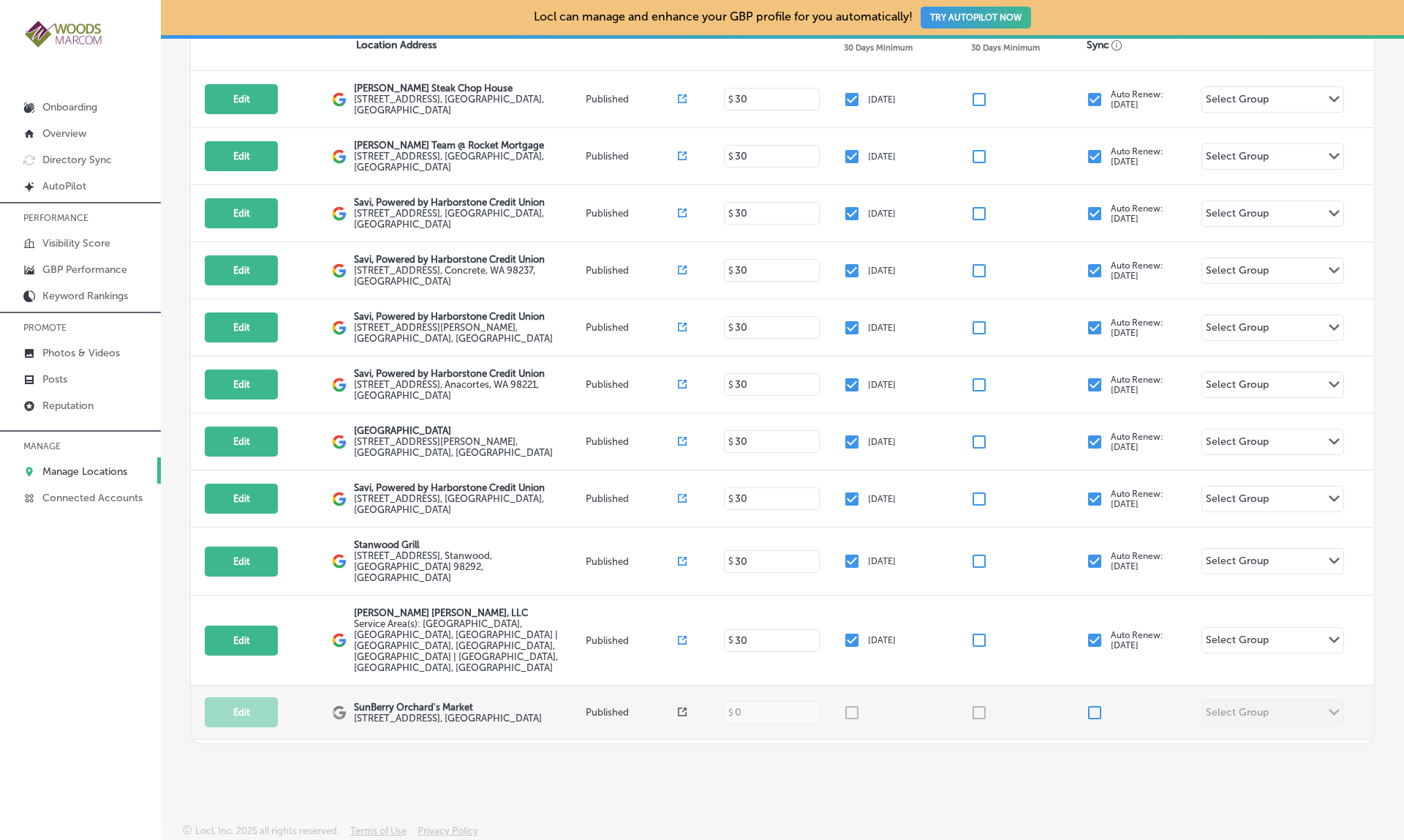
click at [1097, 703] on input "checkbox" at bounding box center [1095, 712] width 18 height 18
checkbox input "true"
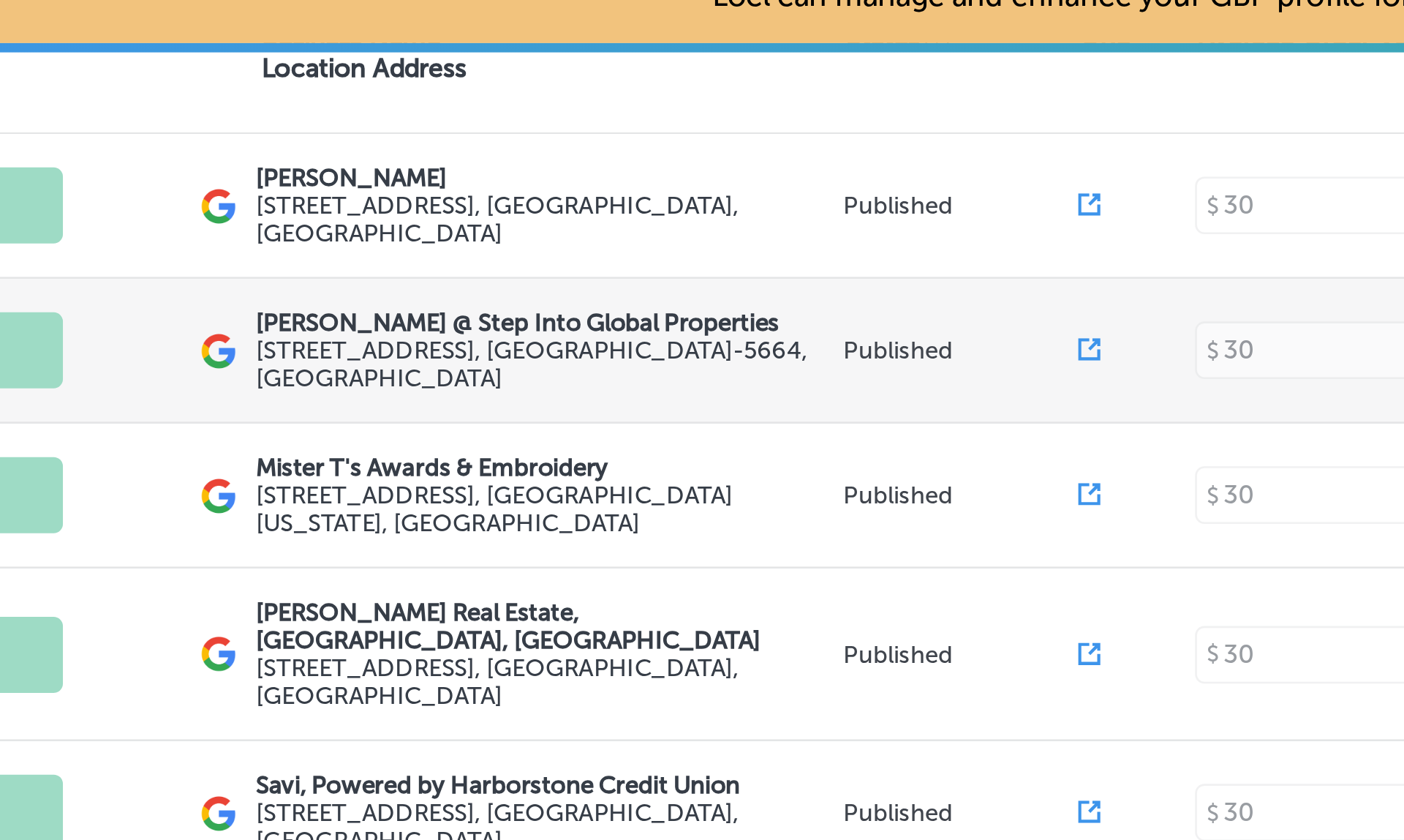
scroll to position [0, 0]
